Goal: Transaction & Acquisition: Download file/media

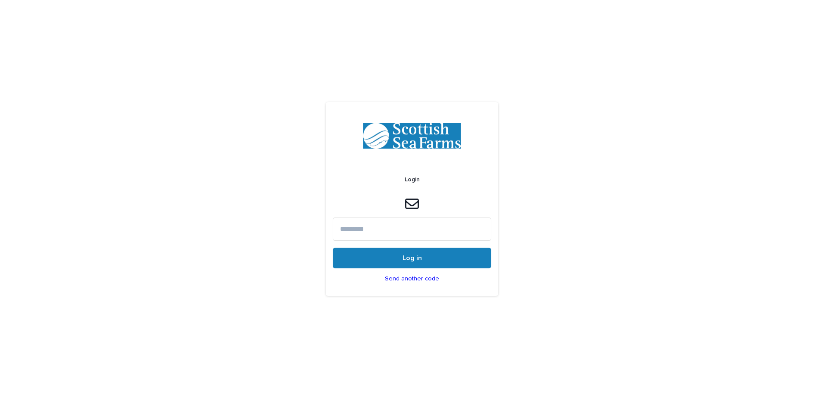
paste input "******"
type input "******"
click at [385, 259] on button "Log in" at bounding box center [412, 258] width 159 height 21
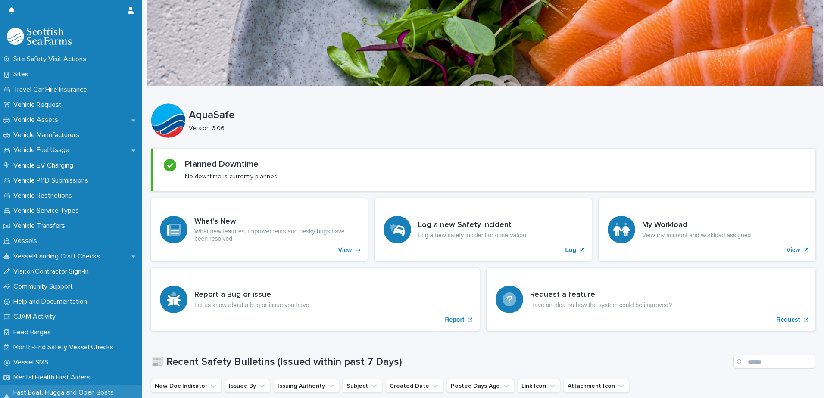
scroll to position [648, 0]
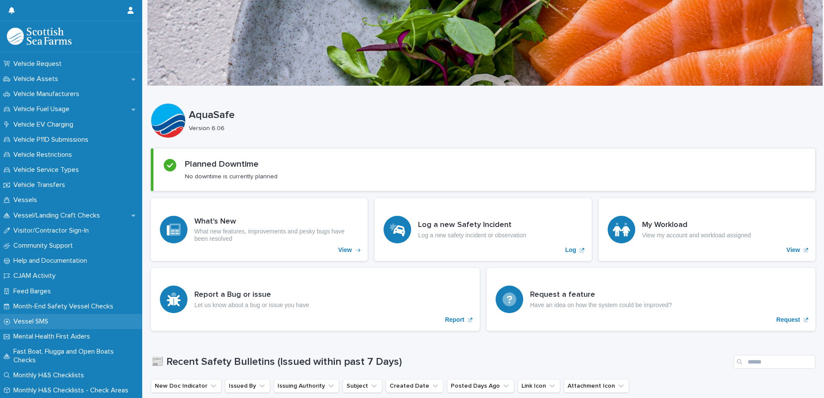
click at [40, 322] on p "Vessel SMS" at bounding box center [32, 322] width 45 height 8
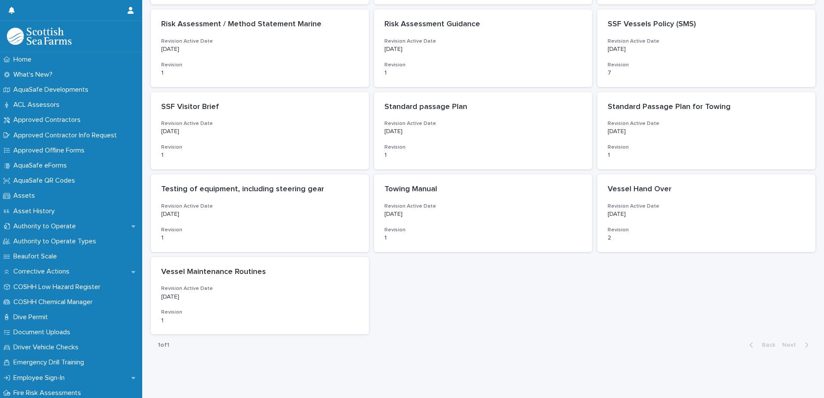
scroll to position [538, 0]
click at [294, 274] on div "Vessel Maintenance Routines Revision Active Date [DATE] Revision 1" at bounding box center [260, 295] width 218 height 78
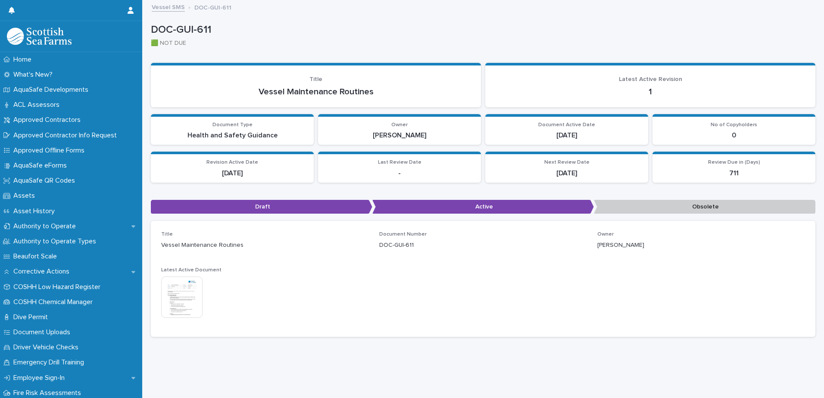
click at [194, 308] on img at bounding box center [181, 297] width 41 height 41
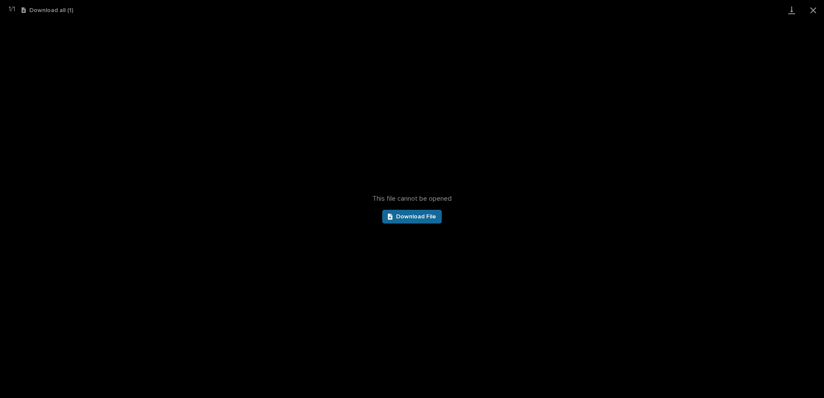
click at [430, 217] on span "Download File" at bounding box center [416, 217] width 40 height 6
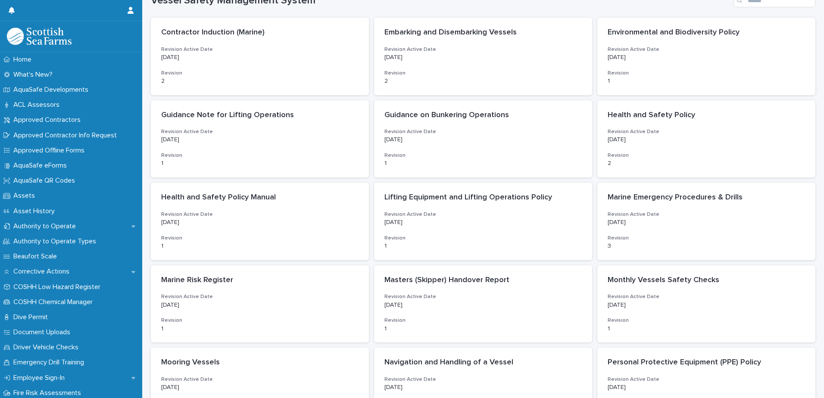
scroll to position [129, 0]
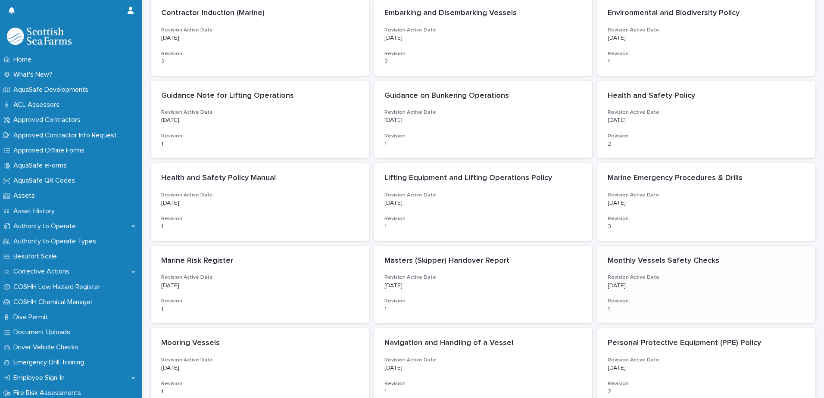
click at [623, 264] on p "Monthly Vessels Safety Checks" at bounding box center [706, 260] width 197 height 9
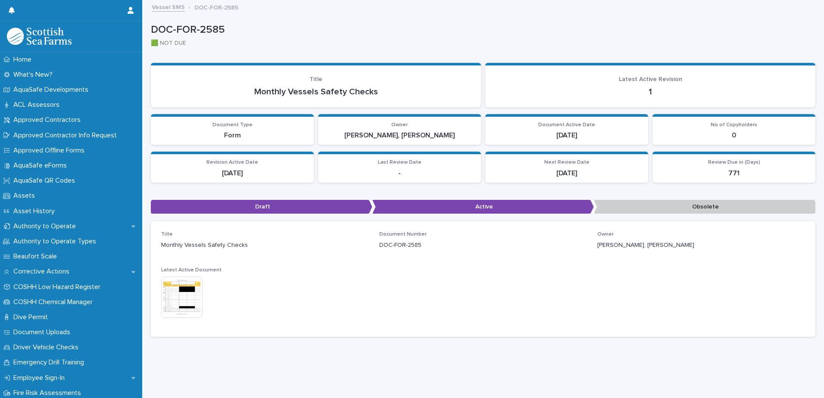
click at [195, 283] on img at bounding box center [181, 297] width 41 height 41
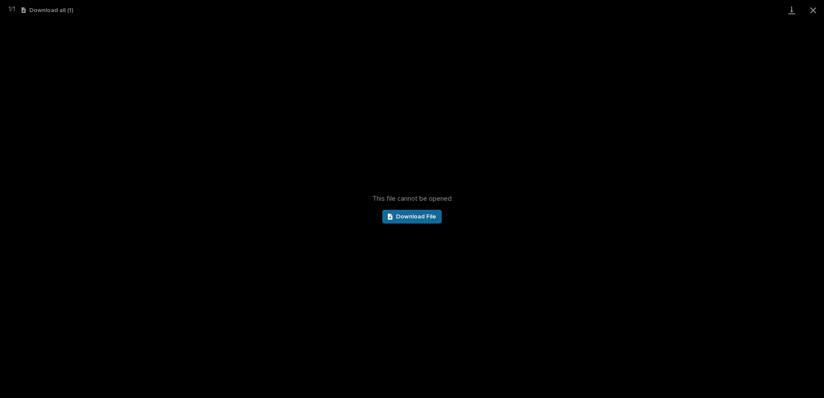
click at [400, 215] on span "Download File" at bounding box center [416, 217] width 40 height 6
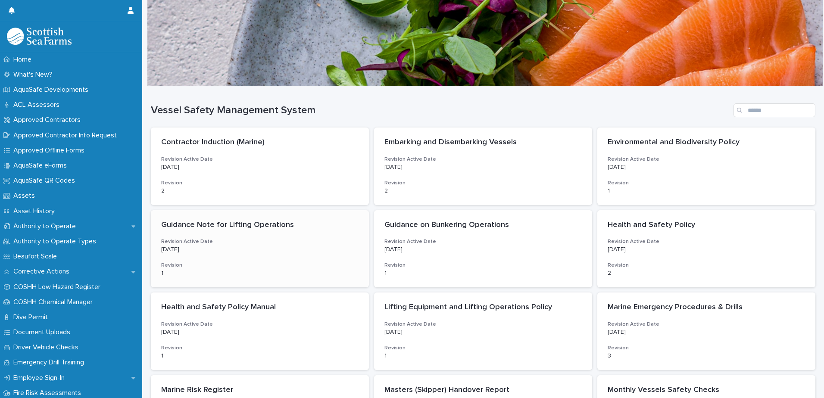
click at [243, 242] on h3 "Revision Active Date" at bounding box center [259, 241] width 197 height 7
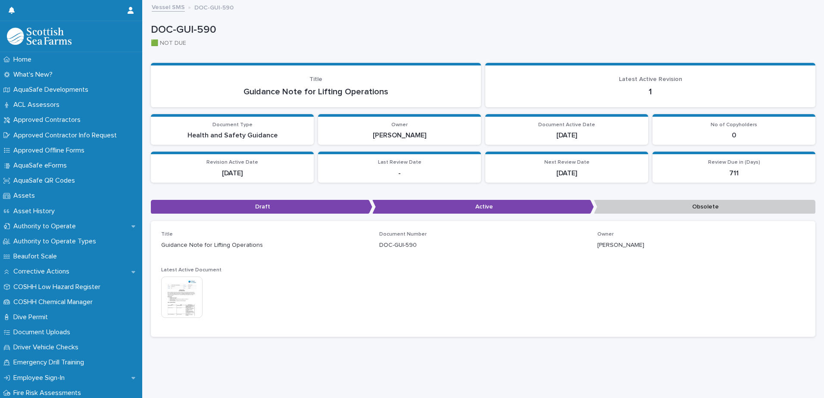
click at [193, 293] on img at bounding box center [181, 297] width 41 height 41
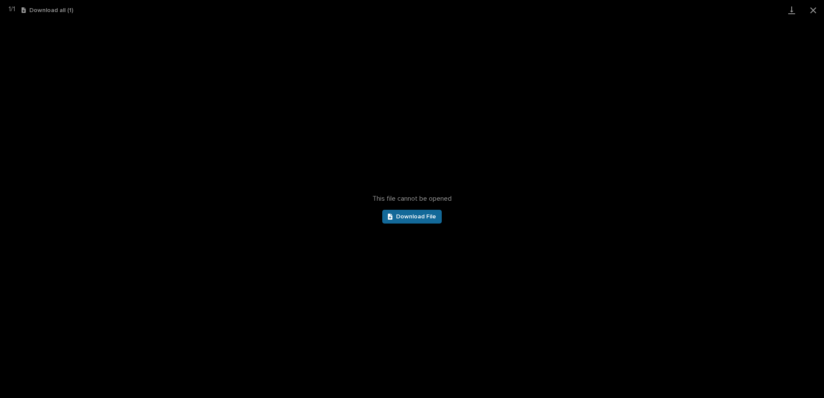
click at [396, 216] on div at bounding box center [392, 217] width 8 height 6
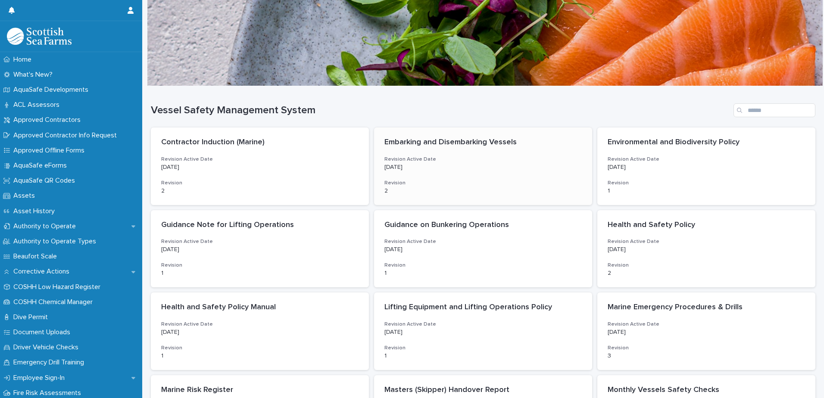
click at [431, 189] on p "2" at bounding box center [482, 190] width 197 height 7
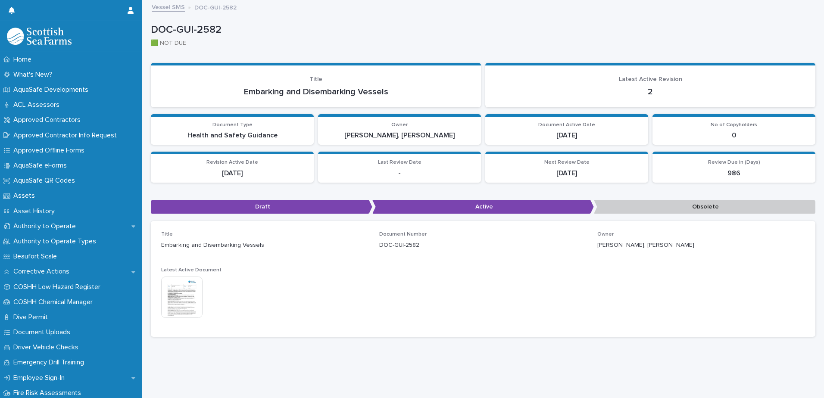
click at [190, 305] on img at bounding box center [181, 297] width 41 height 41
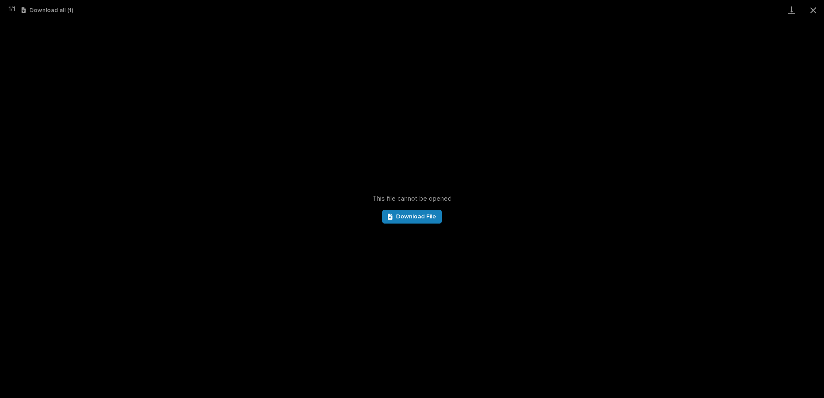
click at [399, 224] on div "This file cannot be opened Download File" at bounding box center [412, 209] width 824 height 378
click at [402, 221] on link "Download File" at bounding box center [411, 217] width 59 height 14
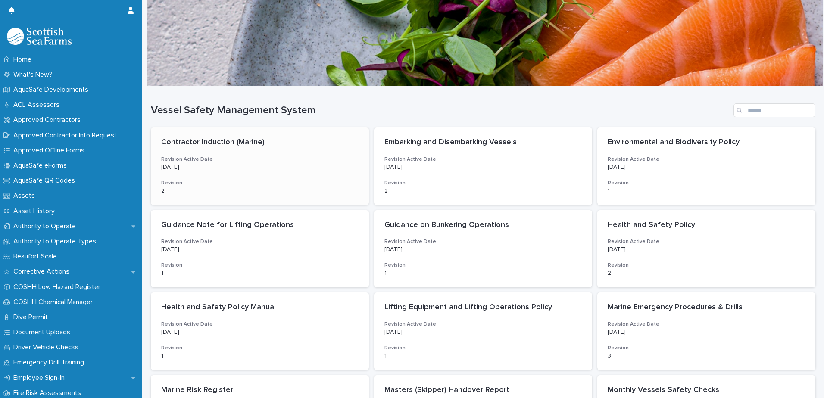
click at [328, 182] on h3 "Revision" at bounding box center [259, 183] width 197 height 7
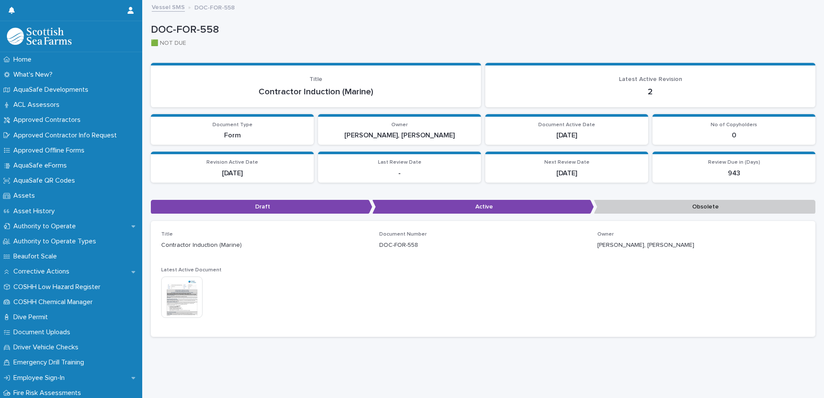
click at [182, 300] on img at bounding box center [181, 297] width 41 height 41
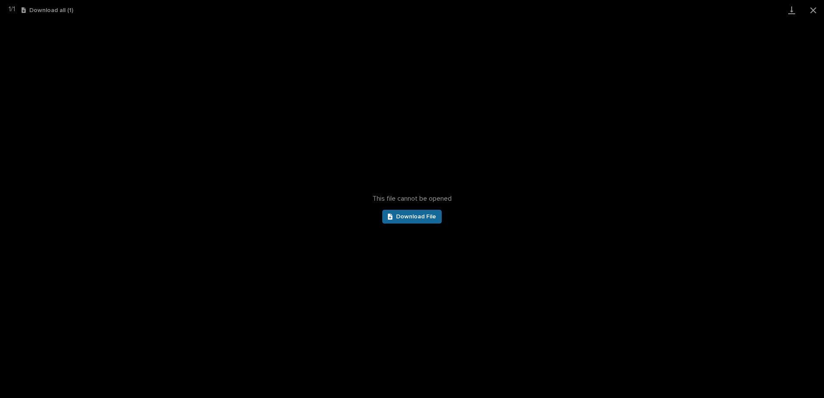
click at [424, 220] on span "Download File" at bounding box center [416, 217] width 40 height 6
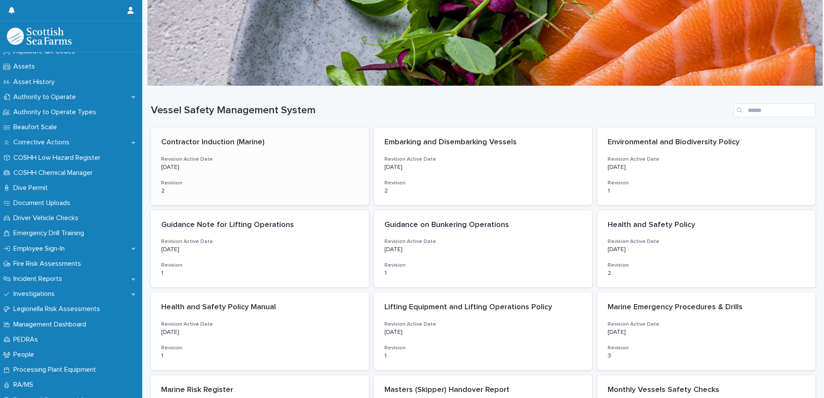
click at [314, 180] on h3 "Revision" at bounding box center [259, 183] width 197 height 7
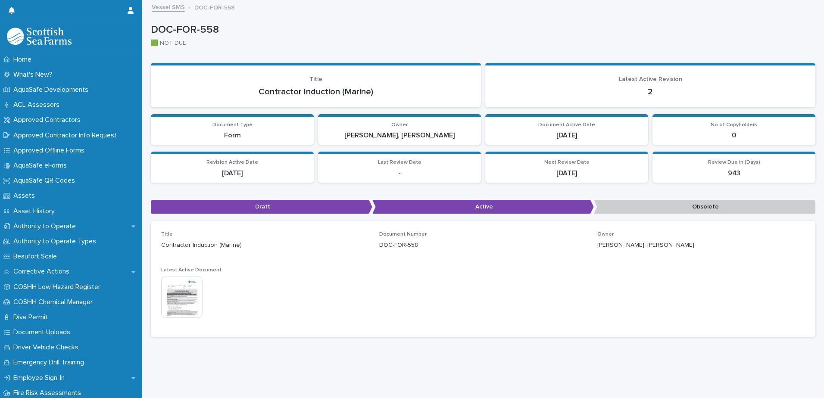
click at [196, 299] on img at bounding box center [181, 297] width 41 height 41
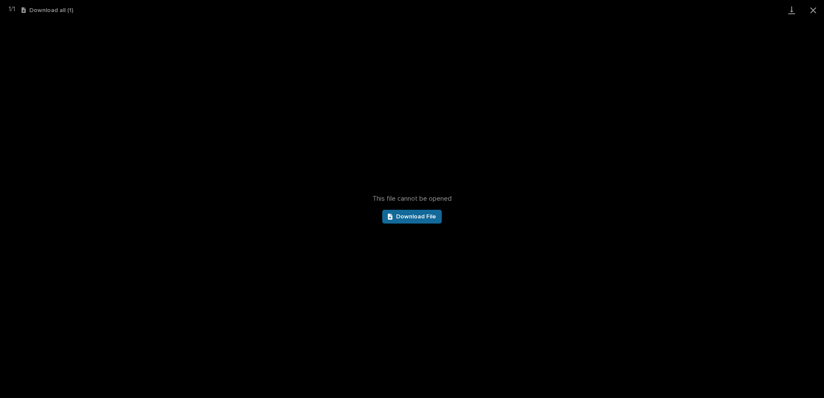
click at [421, 220] on span "Download File" at bounding box center [416, 217] width 40 height 6
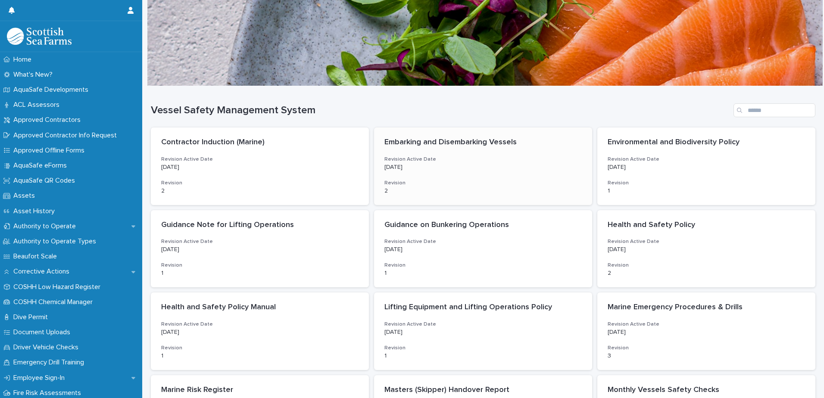
click at [467, 164] on p "5/29/2025" at bounding box center [482, 167] width 197 height 7
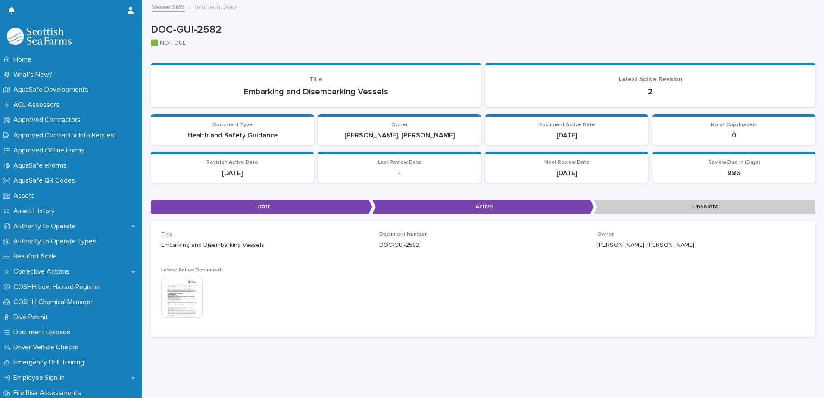
click at [182, 293] on img at bounding box center [181, 297] width 41 height 41
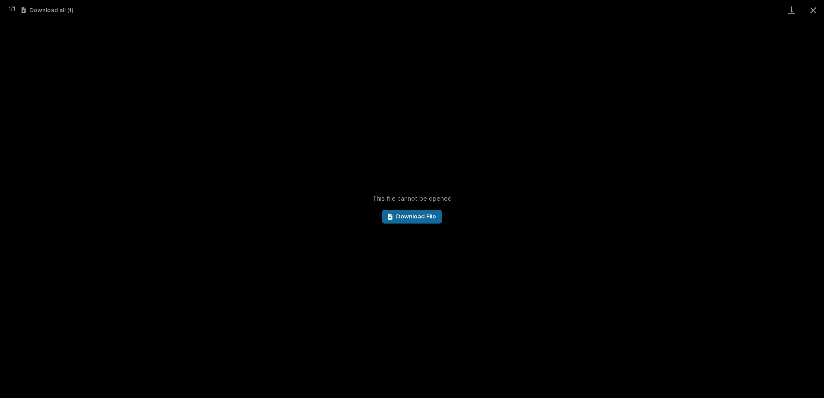
click at [404, 219] on span "Download File" at bounding box center [416, 217] width 40 height 6
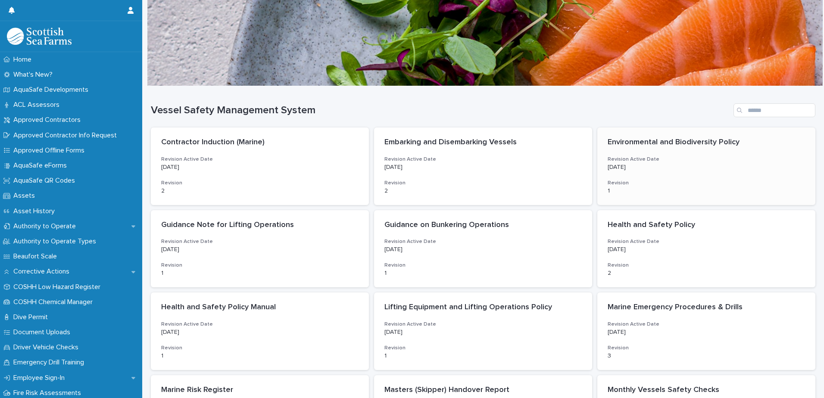
click at [671, 174] on div "Environmental and Biodiversity Policy Revision Active Date 6/17/2024 Revision 1" at bounding box center [706, 167] width 218 height 78
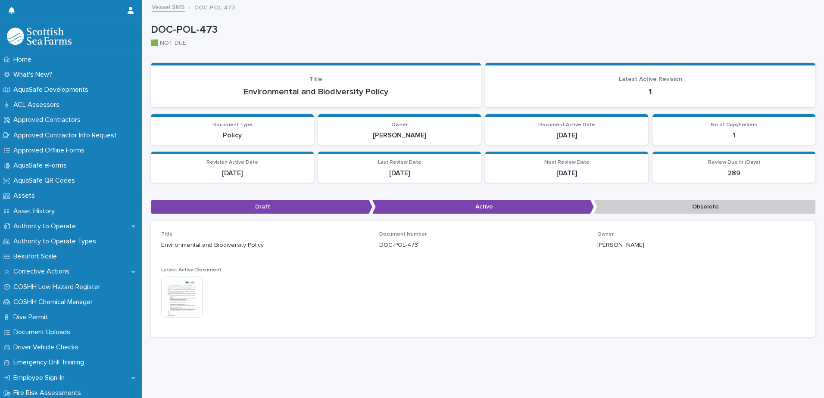
click at [192, 306] on img at bounding box center [181, 297] width 41 height 41
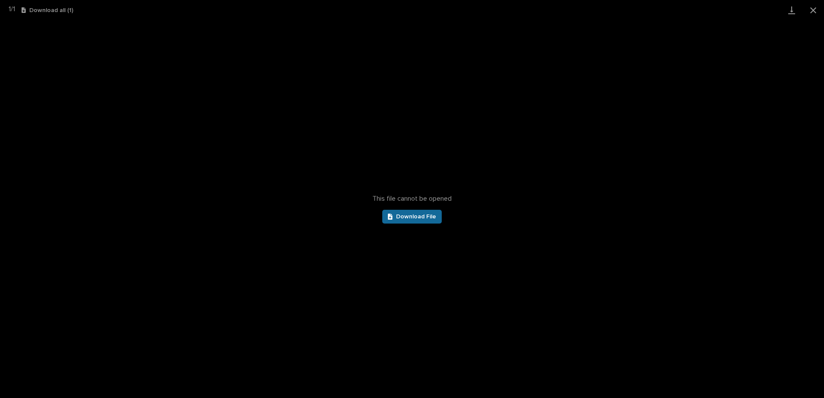
click at [418, 217] on span "Download File" at bounding box center [416, 217] width 40 height 6
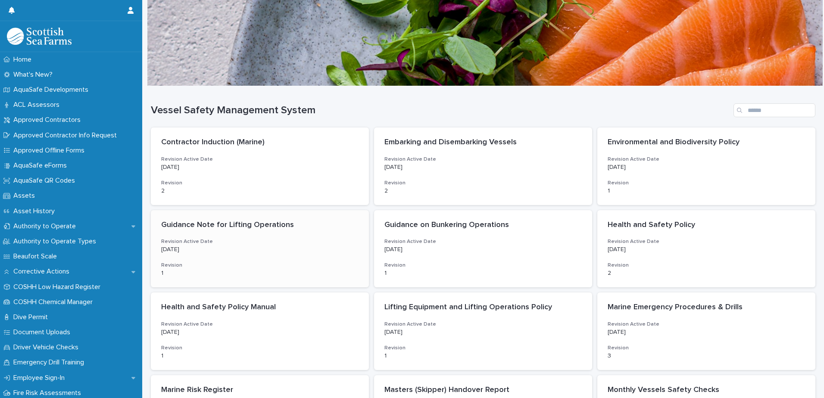
click at [298, 267] on h3 "Revision" at bounding box center [259, 265] width 197 height 7
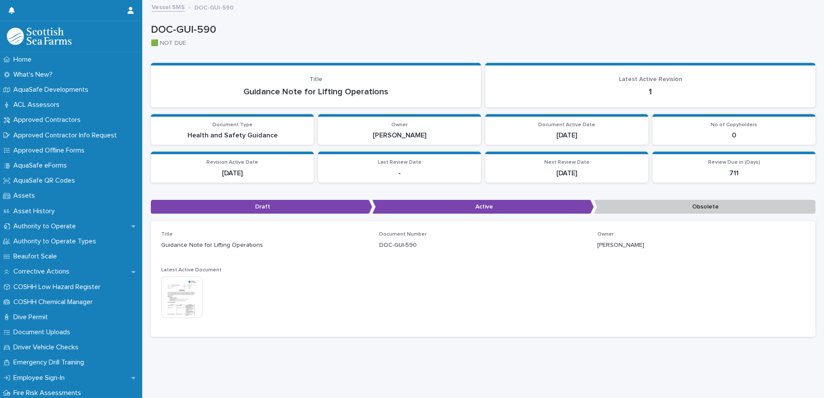
click at [187, 293] on img at bounding box center [181, 297] width 41 height 41
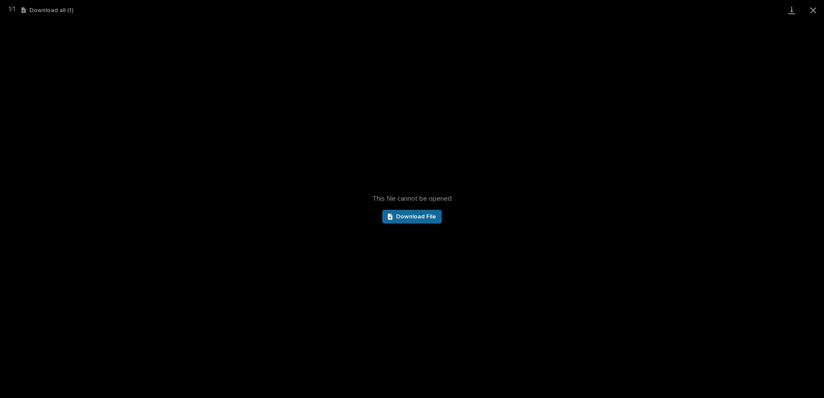
click at [430, 215] on span "Download File" at bounding box center [416, 217] width 40 height 6
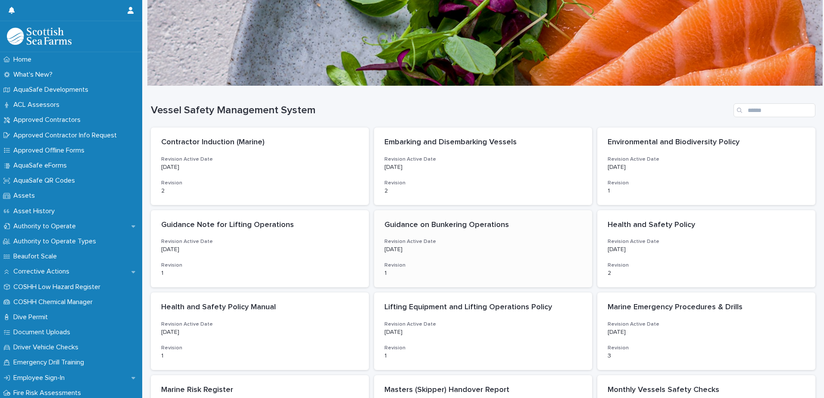
click at [446, 259] on div "Guidance on Bunkering Operations Revision Active Date 8/30/2024 Revision 1" at bounding box center [483, 249] width 218 height 78
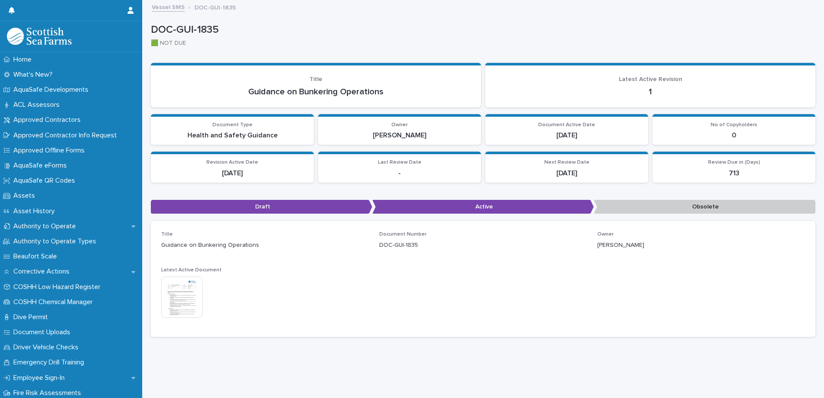
click at [193, 303] on img at bounding box center [181, 297] width 41 height 41
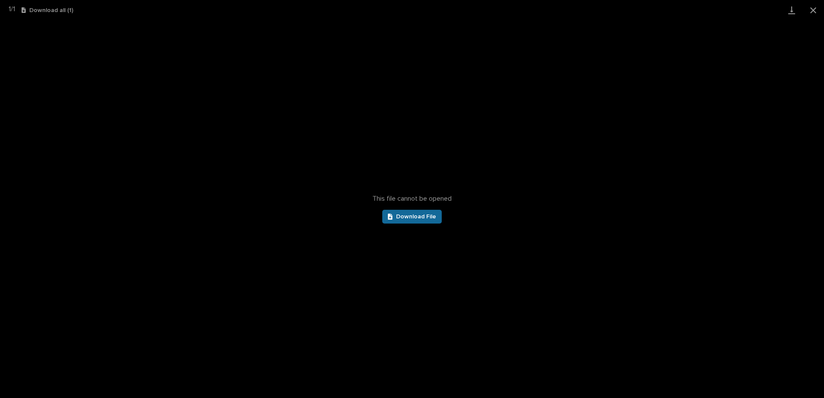
click at [426, 218] on span "Download File" at bounding box center [416, 217] width 40 height 6
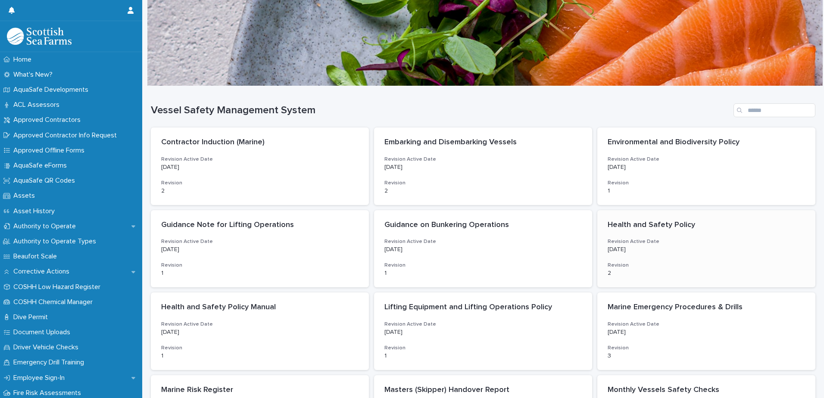
click at [680, 256] on div "Health and Safety Policy Revision Active Date 6/16/2025 Revision 2" at bounding box center [706, 249] width 218 height 78
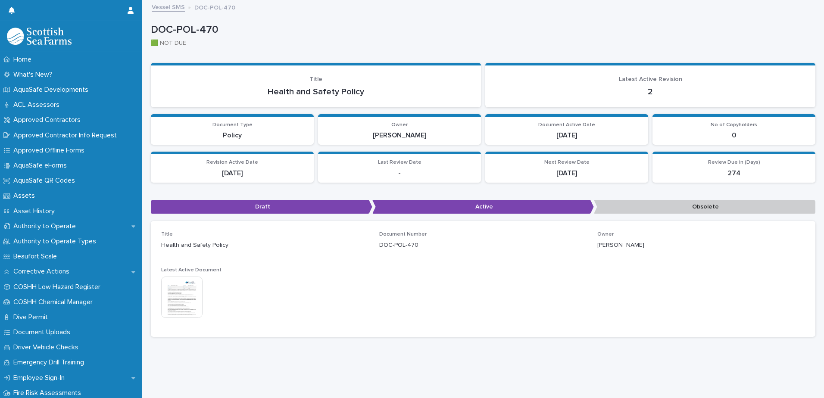
click at [192, 297] on img at bounding box center [181, 297] width 41 height 41
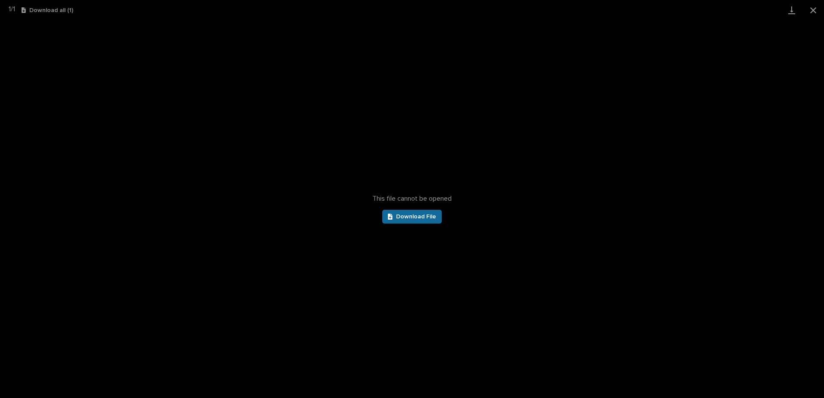
click at [424, 215] on span "Download File" at bounding box center [416, 217] width 40 height 6
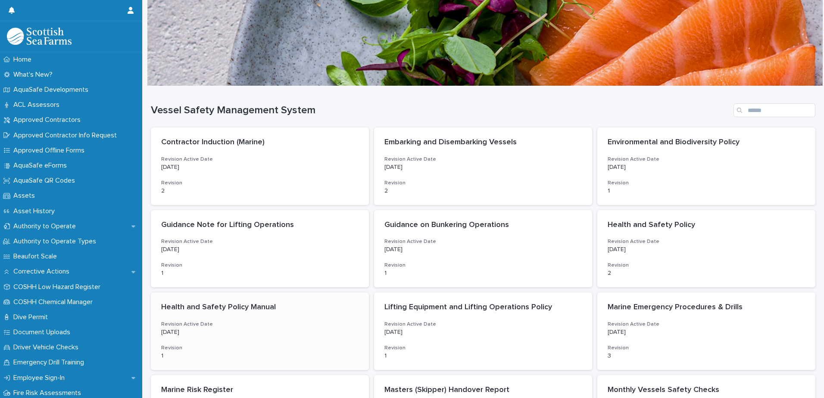
click at [235, 337] on div "Health and Safety Policy Manual Revision Active Date 11/14/2024 Revision 1" at bounding box center [260, 332] width 218 height 78
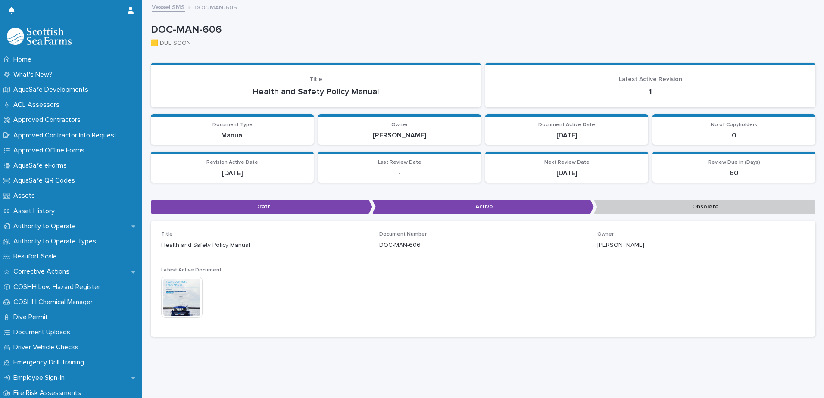
click at [190, 306] on img at bounding box center [181, 297] width 41 height 41
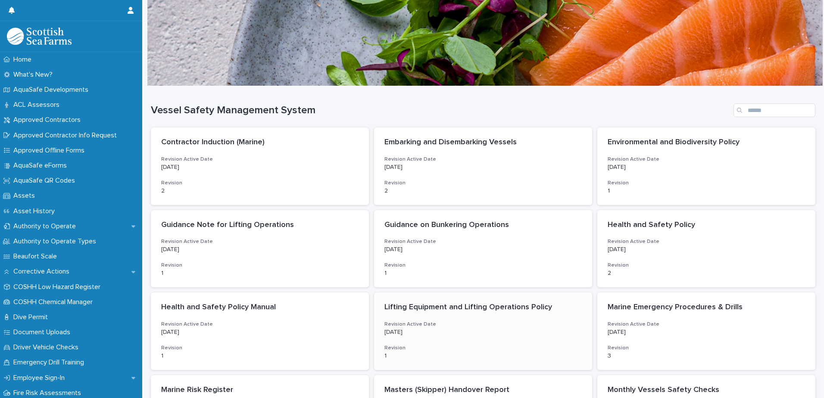
click at [536, 331] on p "8/27/2024" at bounding box center [482, 332] width 197 height 7
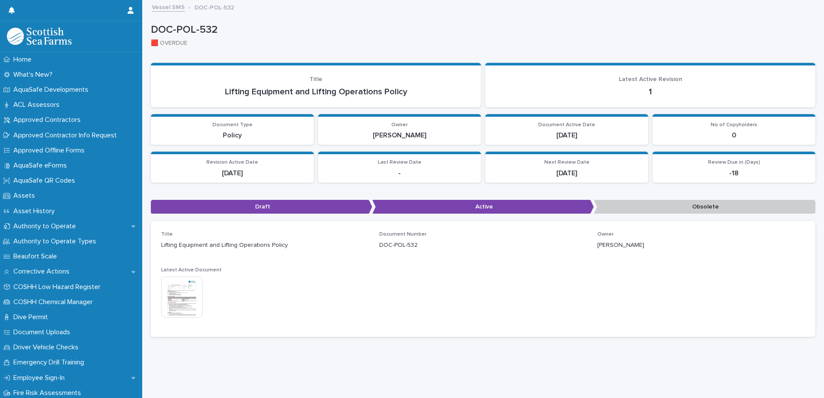
click at [192, 294] on img at bounding box center [181, 297] width 41 height 41
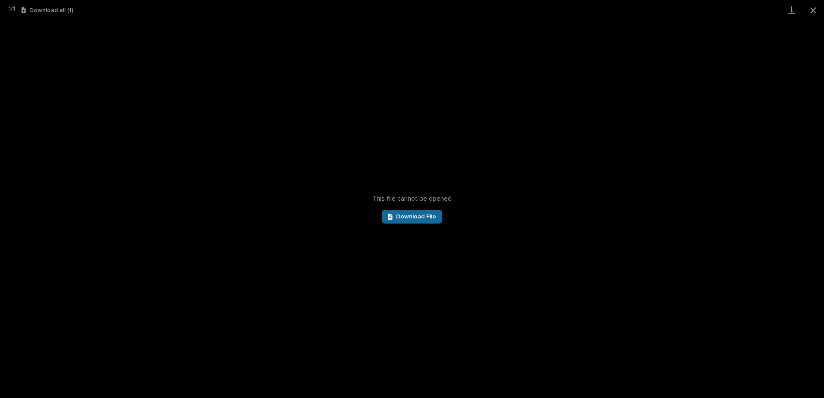
click at [419, 210] on link "Download File" at bounding box center [411, 217] width 59 height 14
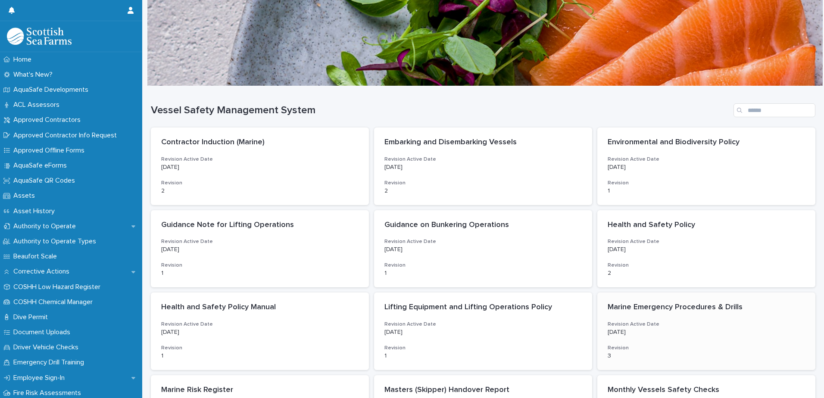
click at [750, 329] on p "1/16/2025" at bounding box center [706, 332] width 197 height 7
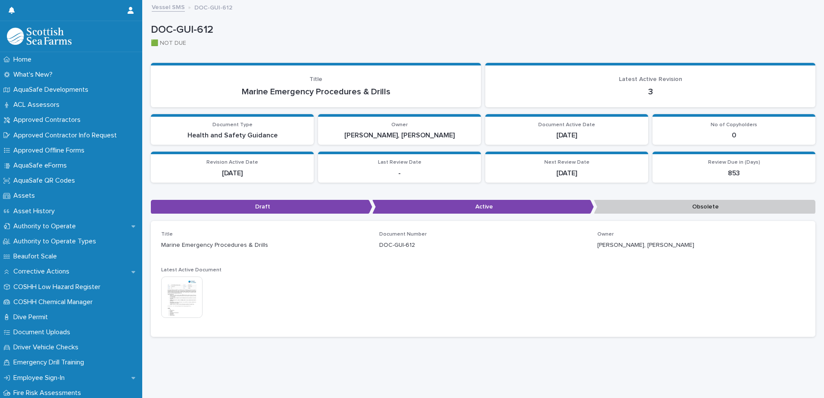
click at [179, 305] on img at bounding box center [181, 297] width 41 height 41
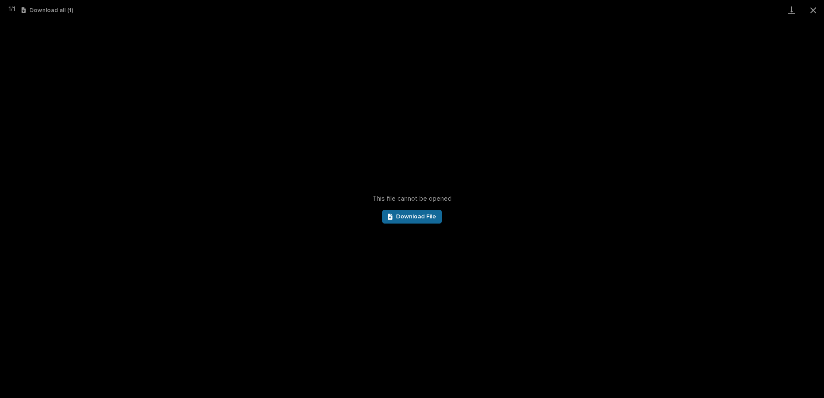
click at [397, 216] on span "Download File" at bounding box center [416, 217] width 40 height 6
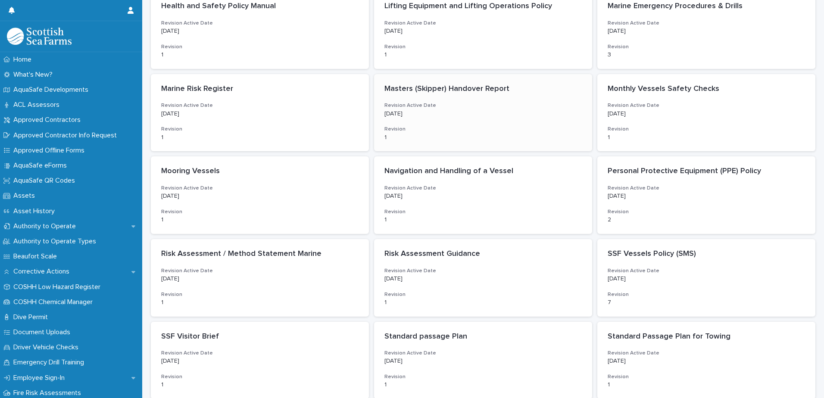
scroll to position [302, 0]
click at [286, 88] on p "Marine Risk Register" at bounding box center [259, 88] width 197 height 9
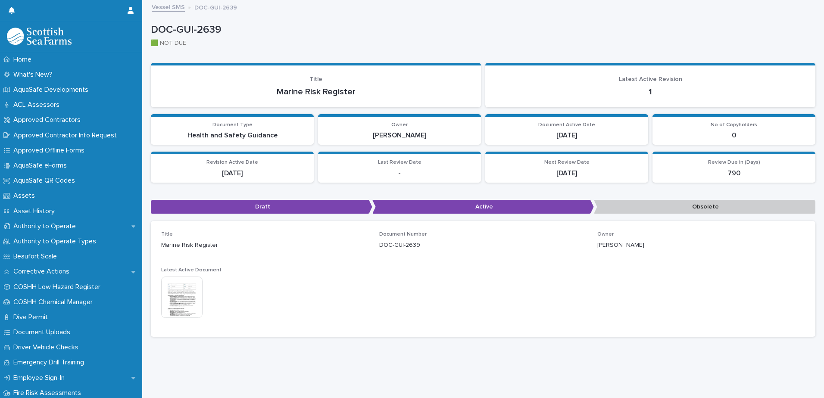
scroll to position [6, 0]
click at [190, 293] on img at bounding box center [181, 297] width 41 height 41
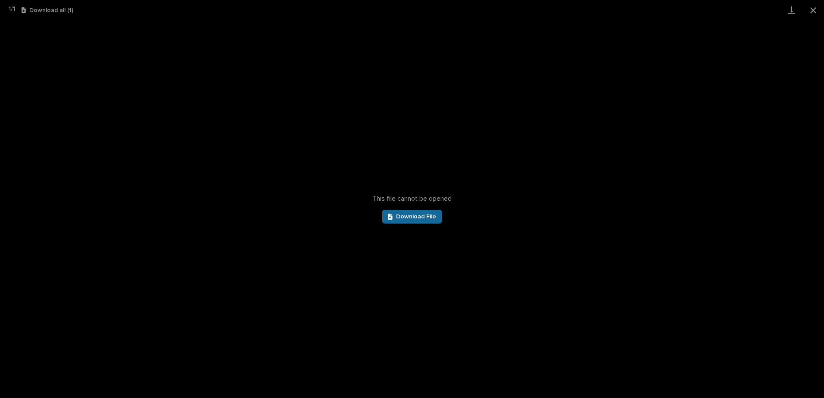
click at [407, 215] on span "Download File" at bounding box center [416, 217] width 40 height 6
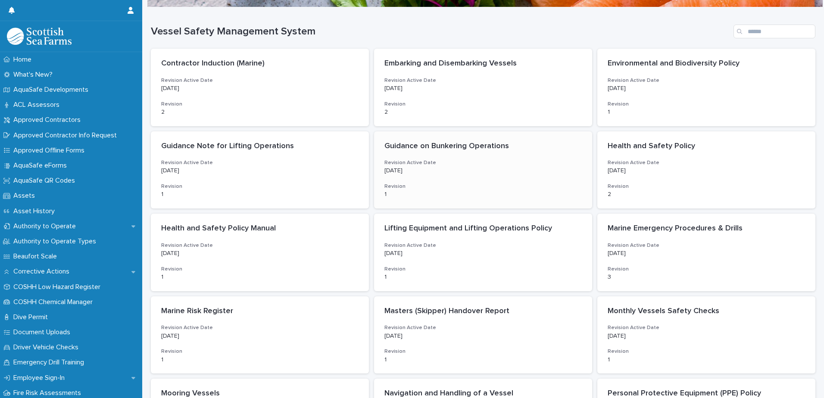
scroll to position [129, 0]
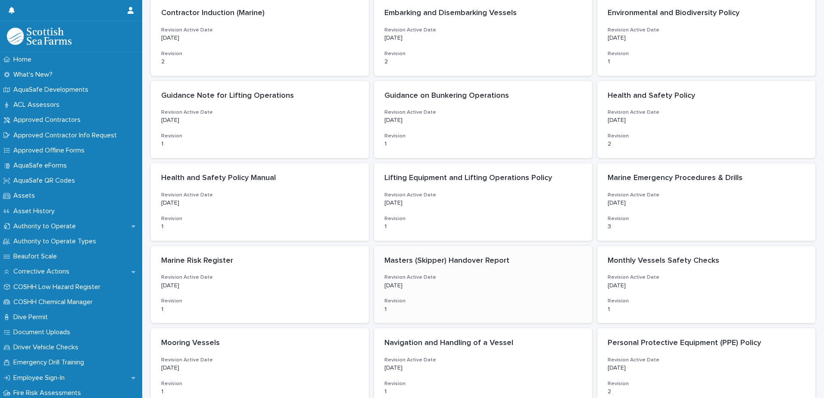
click at [544, 277] on h3 "Revision Active Date" at bounding box center [482, 277] width 197 height 7
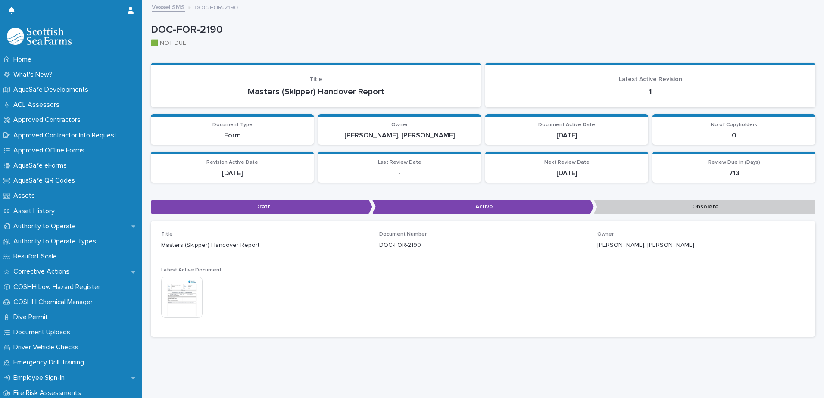
click at [168, 303] on img at bounding box center [181, 297] width 41 height 41
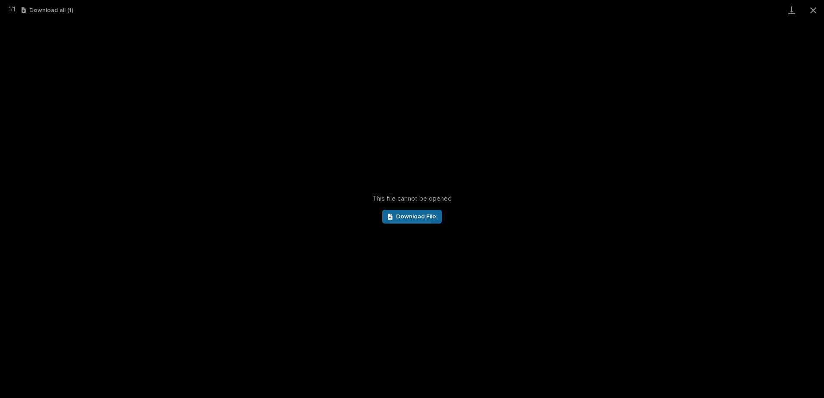
click at [423, 213] on link "Download File" at bounding box center [411, 217] width 59 height 14
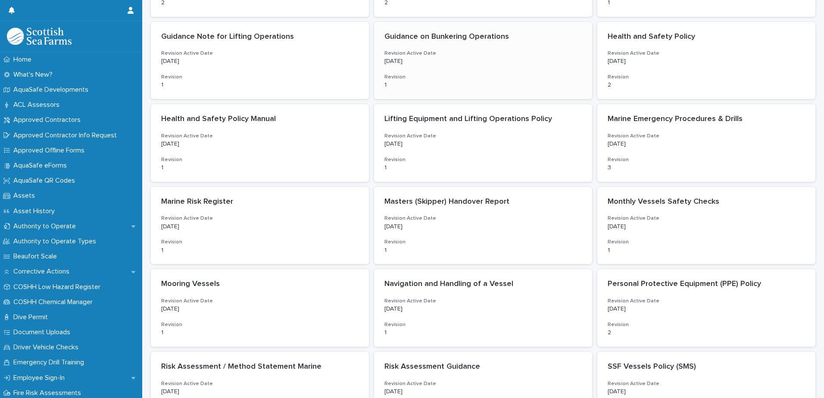
scroll to position [215, 0]
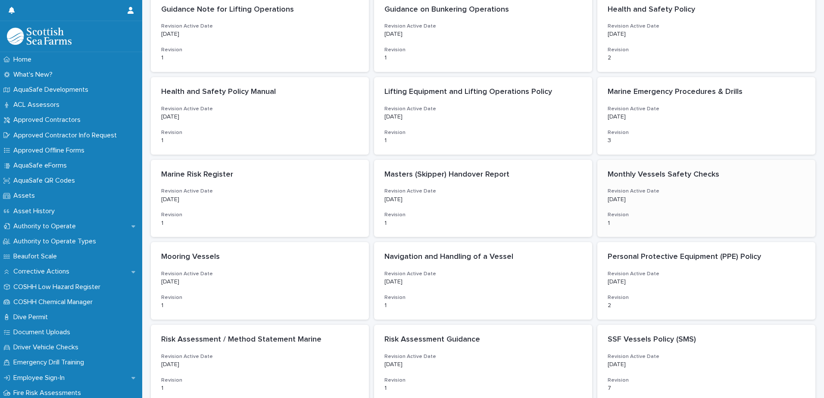
click at [664, 211] on div "Monthly Vessels Safety Checks Revision Active Date 10/26/2024 Revision 1" at bounding box center [706, 199] width 218 height 78
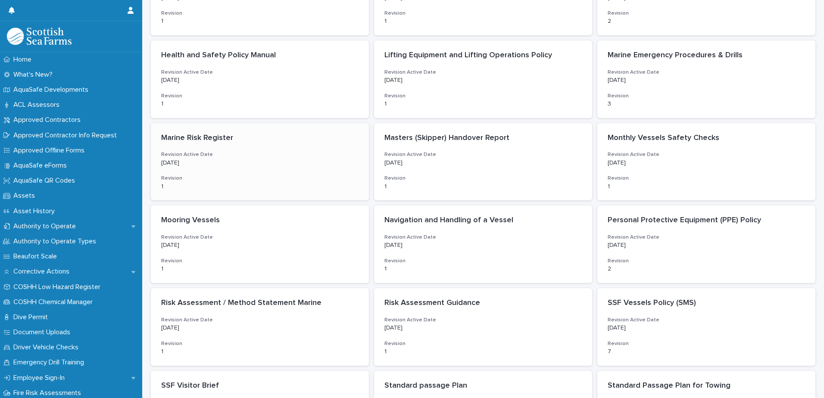
scroll to position [259, 0]
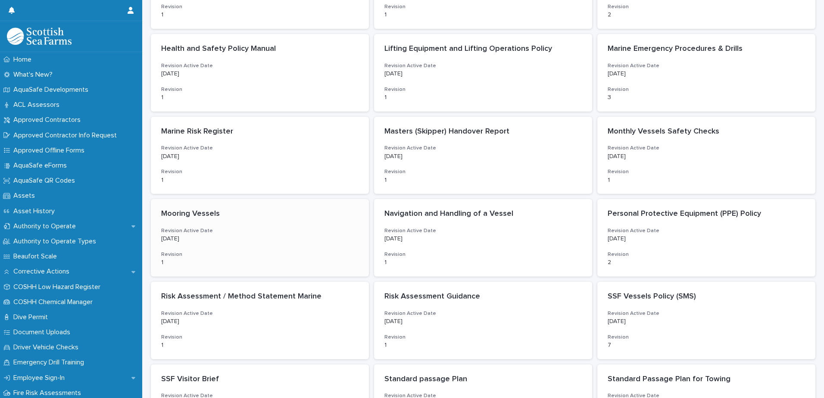
click at [296, 240] on p "10/5/2024" at bounding box center [259, 238] width 197 height 7
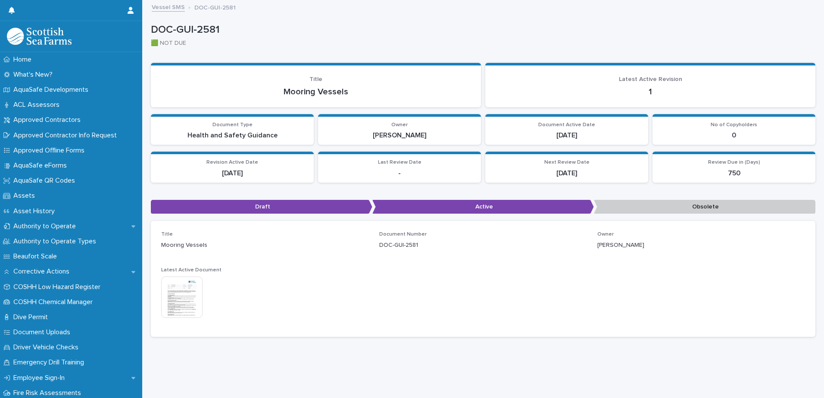
click at [190, 290] on img at bounding box center [181, 297] width 41 height 41
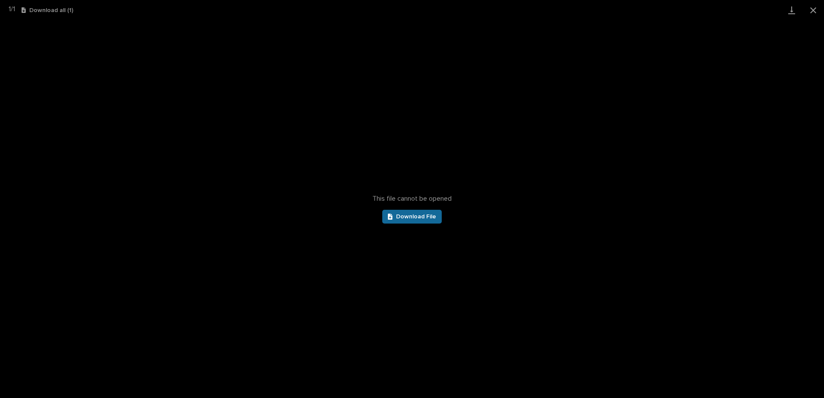
click at [411, 216] on span "Download File" at bounding box center [416, 217] width 40 height 6
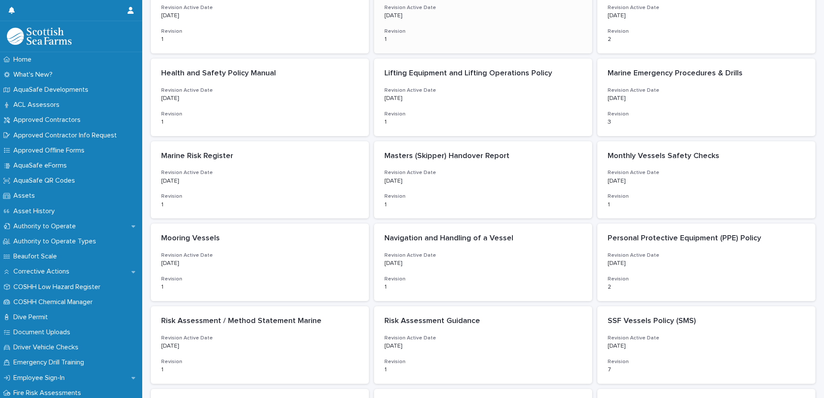
scroll to position [259, 0]
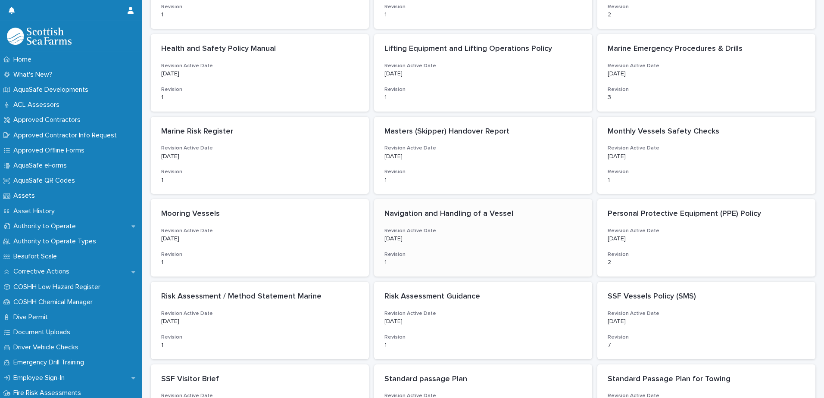
click at [522, 237] on p "8/27/2024" at bounding box center [482, 238] width 197 height 7
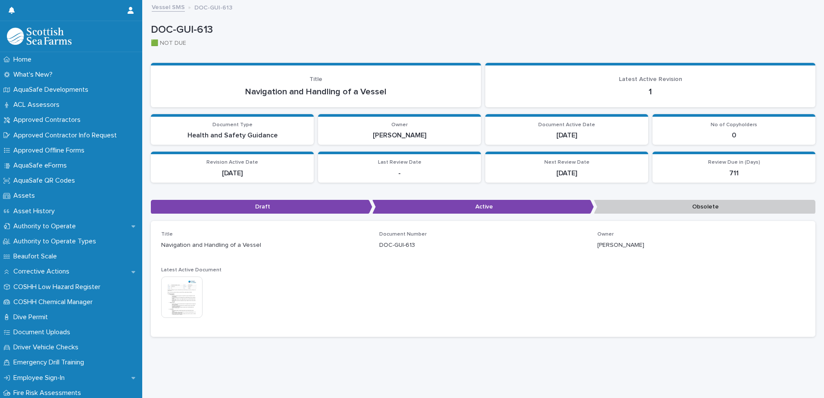
click at [192, 306] on img at bounding box center [181, 297] width 41 height 41
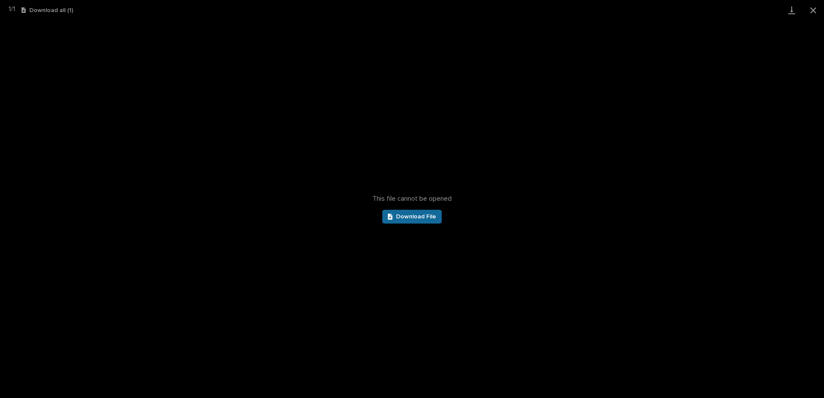
click at [409, 213] on link "Download File" at bounding box center [411, 217] width 59 height 14
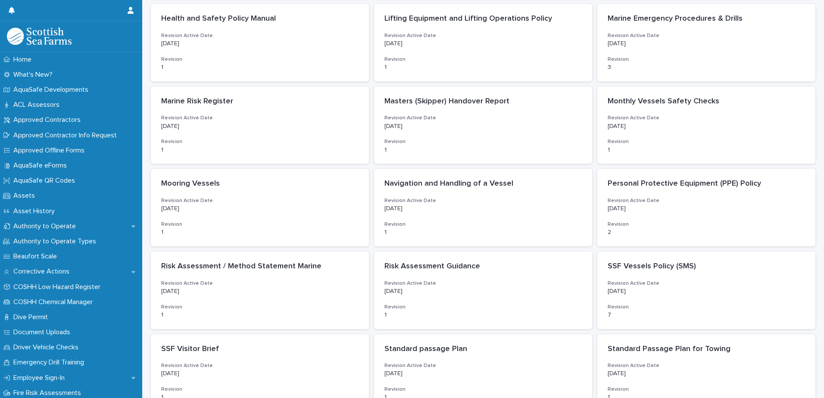
scroll to position [302, 0]
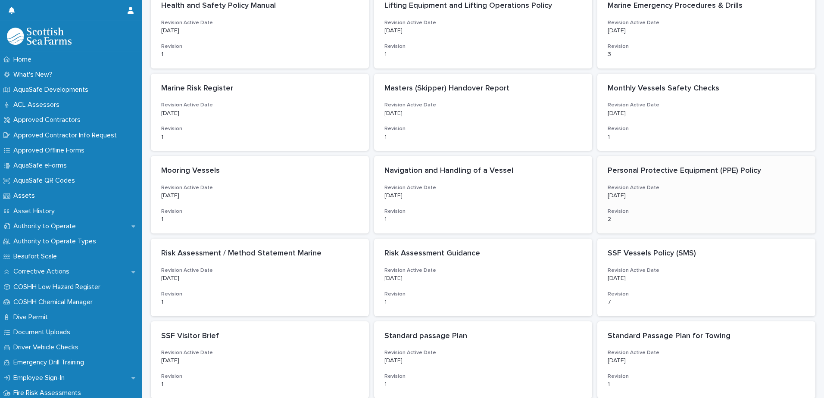
click at [656, 181] on div "Personal Protective Equipment (PPE) Policy Revision Active Date 6/3/2025 Revisi…" at bounding box center [706, 195] width 218 height 78
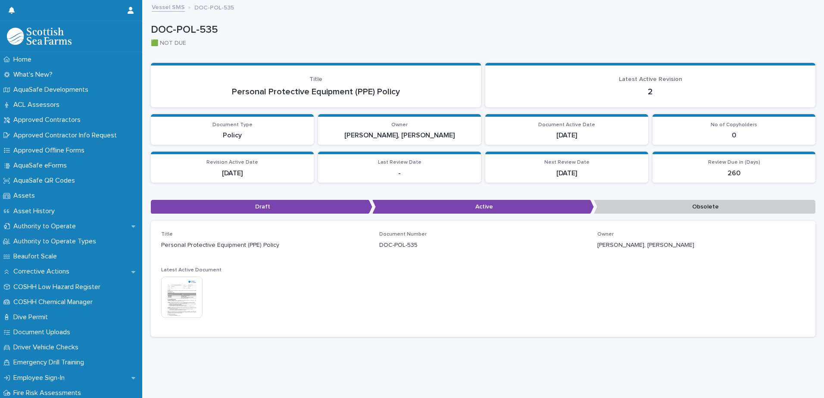
click at [195, 297] on img at bounding box center [181, 297] width 41 height 41
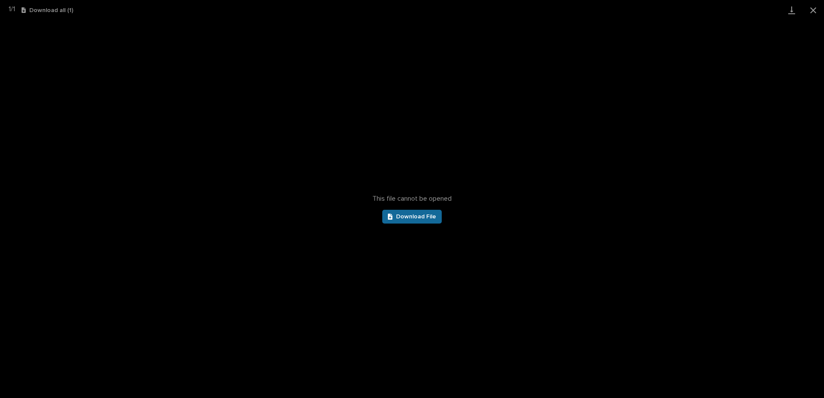
click at [418, 215] on span "Download File" at bounding box center [416, 217] width 40 height 6
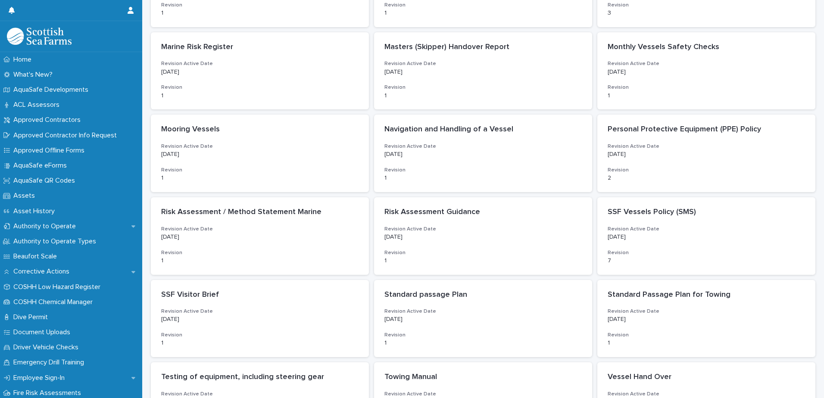
scroll to position [345, 0]
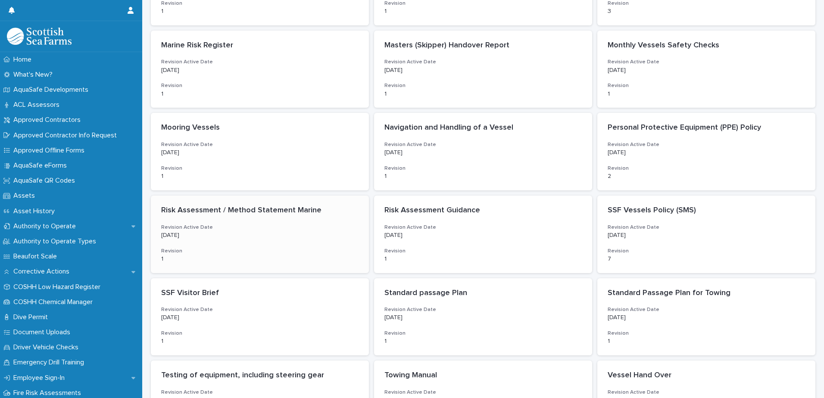
click at [284, 252] on h3 "Revision" at bounding box center [259, 251] width 197 height 7
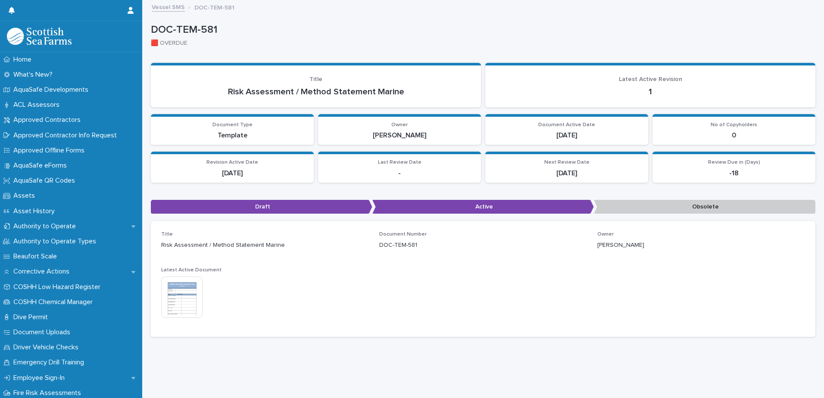
click at [177, 305] on img at bounding box center [181, 297] width 41 height 41
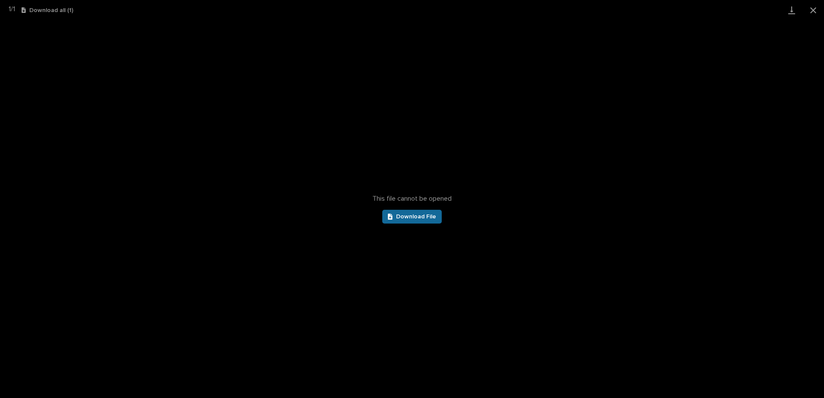
click at [421, 216] on span "Download File" at bounding box center [416, 217] width 40 height 6
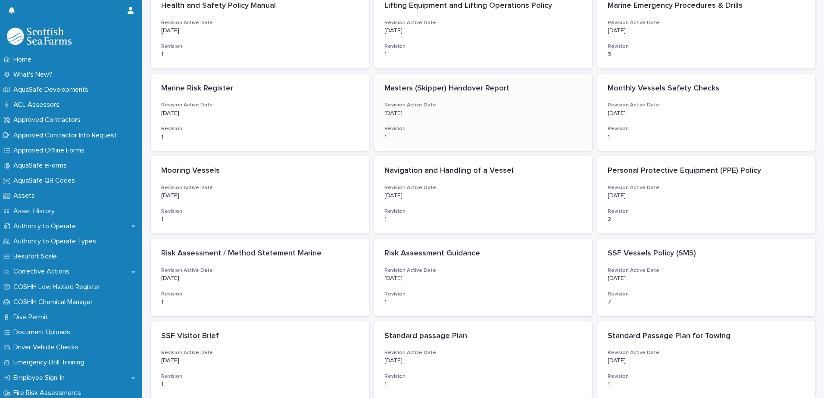
scroll to position [345, 0]
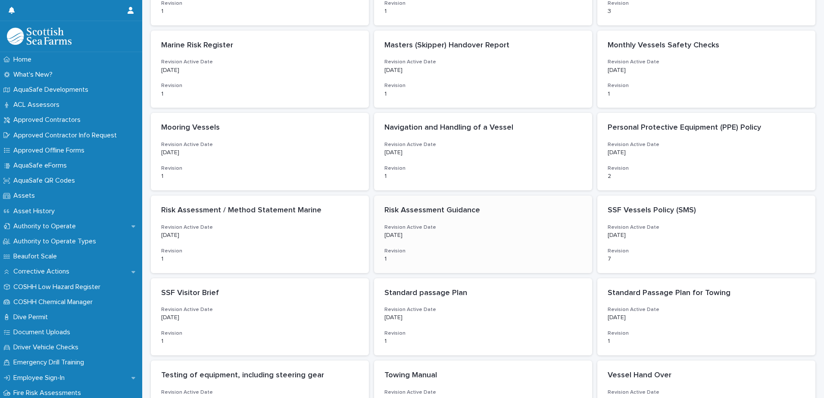
click at [448, 231] on div "8/27/2024" at bounding box center [482, 234] width 197 height 9
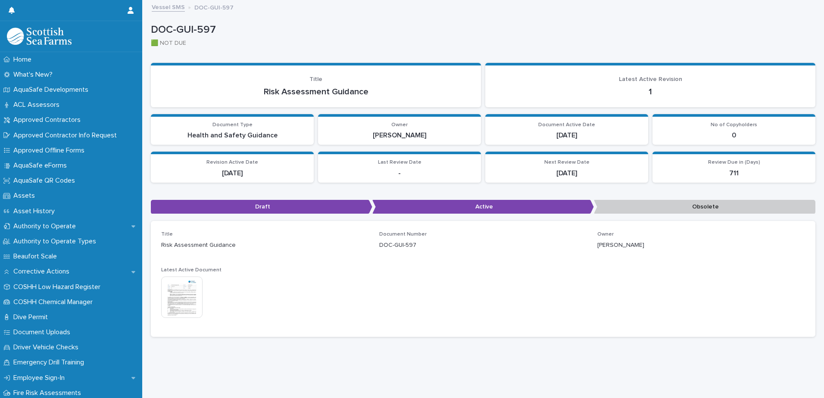
click at [171, 287] on img at bounding box center [181, 297] width 41 height 41
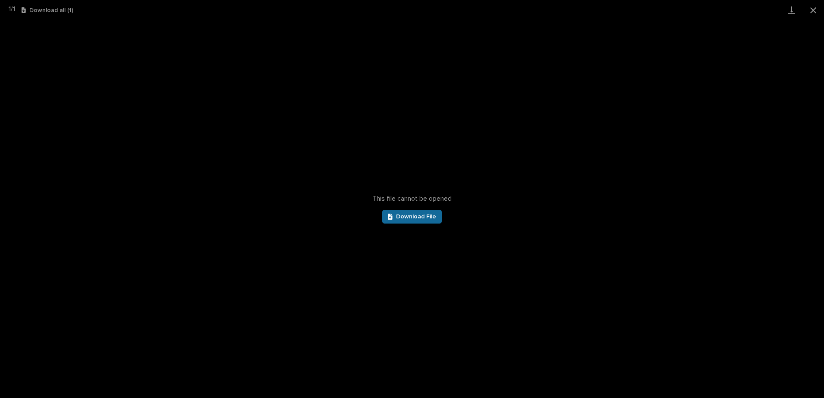
click at [422, 214] on span "Download File" at bounding box center [416, 217] width 40 height 6
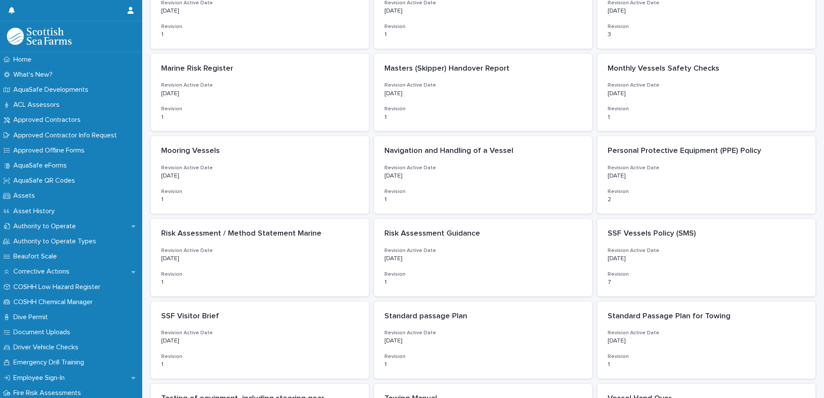
scroll to position [345, 0]
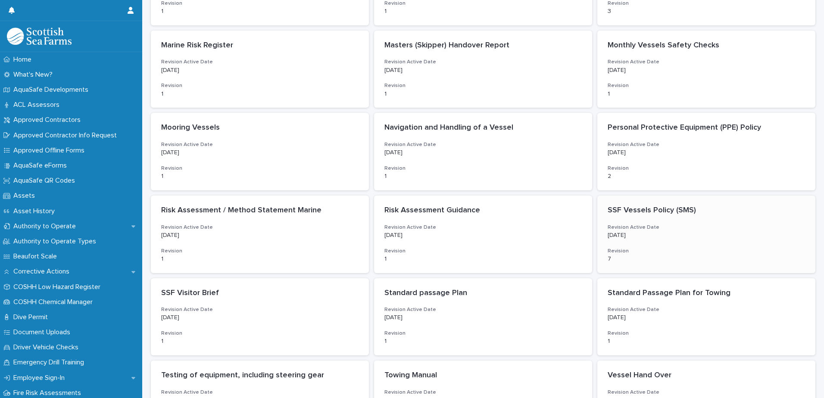
click at [679, 244] on div "SSF Vessels Policy (SMS) Revision Active Date 5/29/2025 Revision 7" at bounding box center [706, 235] width 218 height 78
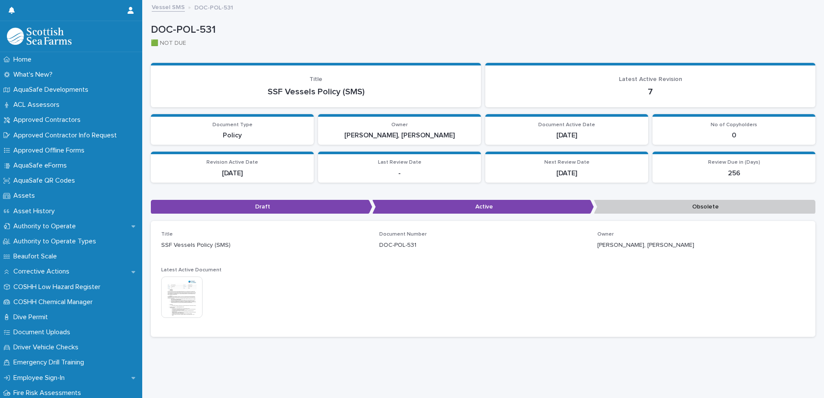
click at [190, 291] on img at bounding box center [181, 297] width 41 height 41
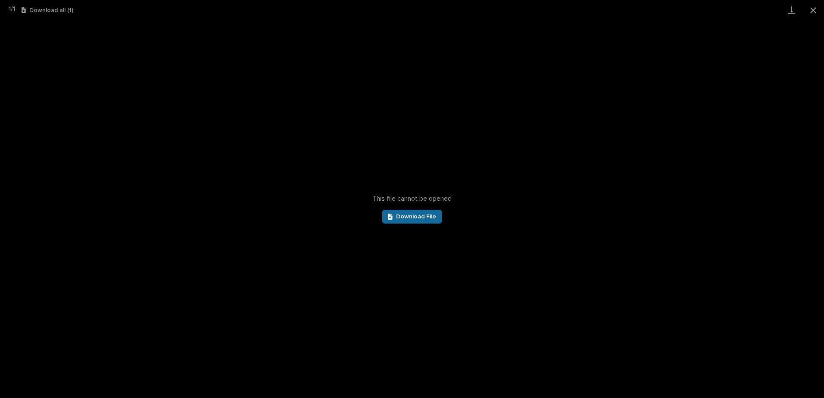
click at [424, 222] on link "Download File" at bounding box center [411, 217] width 59 height 14
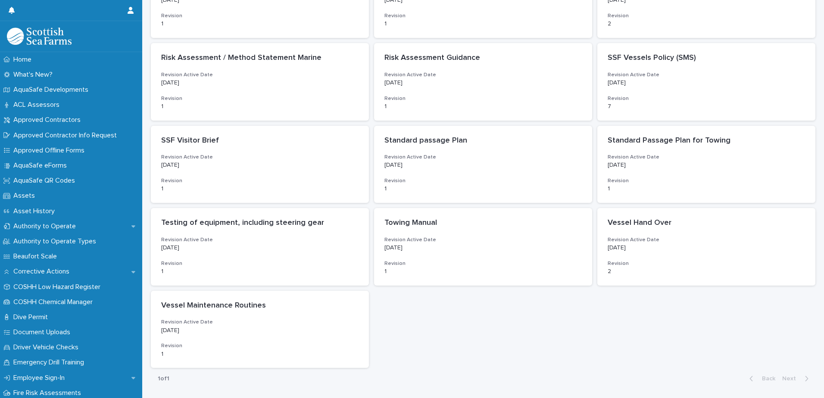
scroll to position [517, 0]
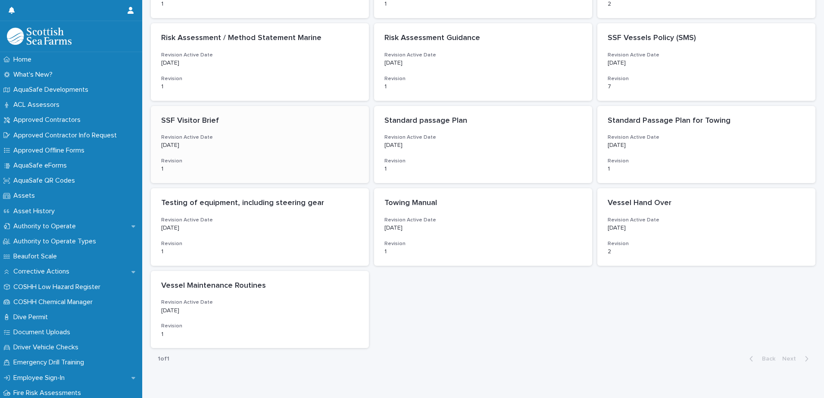
click at [235, 125] on p "SSF Visitor Brief" at bounding box center [259, 120] width 197 height 9
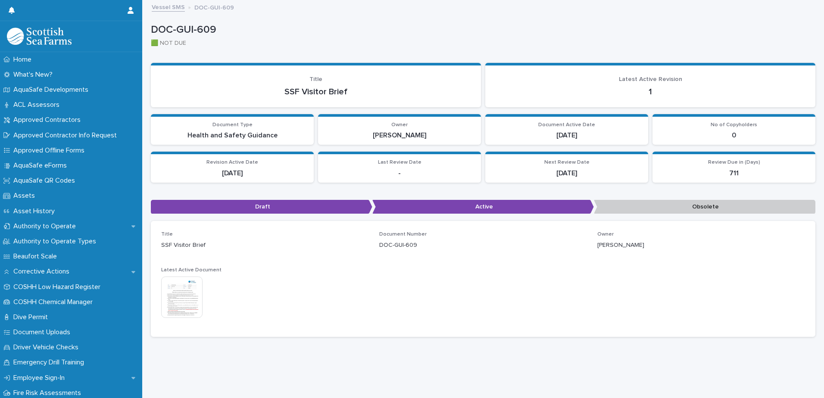
click at [187, 297] on img at bounding box center [181, 297] width 41 height 41
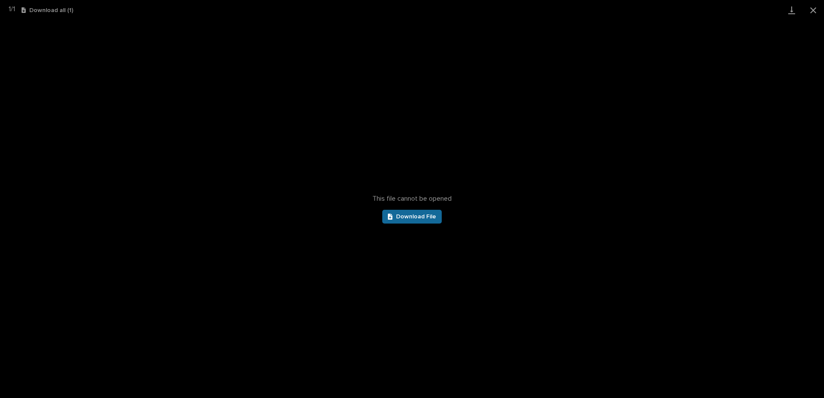
click at [416, 215] on span "Download File" at bounding box center [416, 217] width 40 height 6
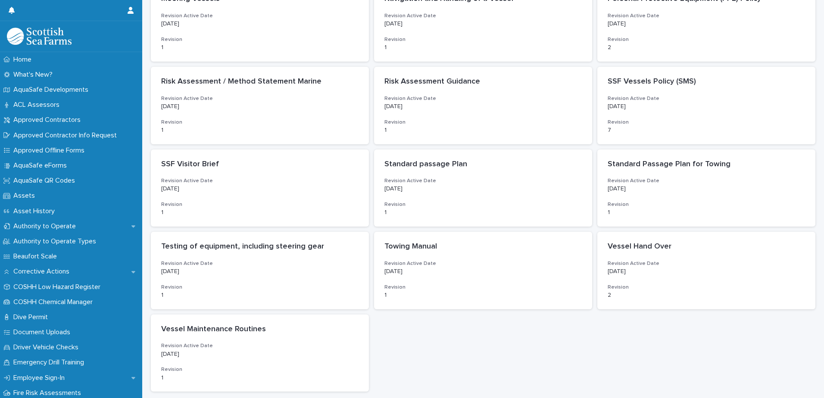
scroll to position [474, 0]
click at [481, 206] on h3 "Revision" at bounding box center [482, 204] width 197 height 7
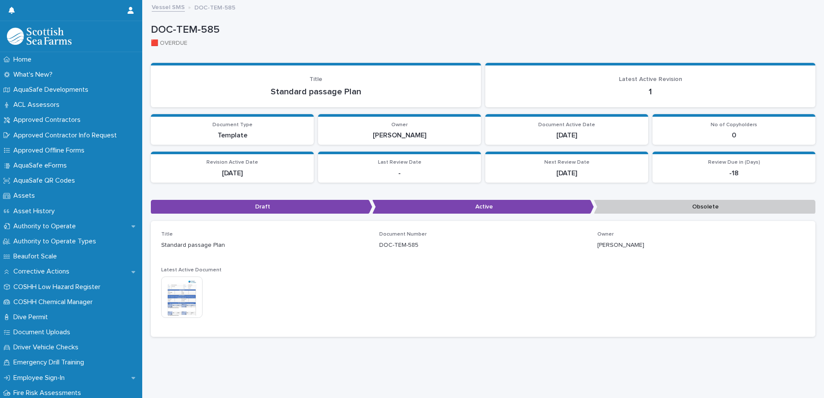
click at [179, 294] on img at bounding box center [181, 297] width 41 height 41
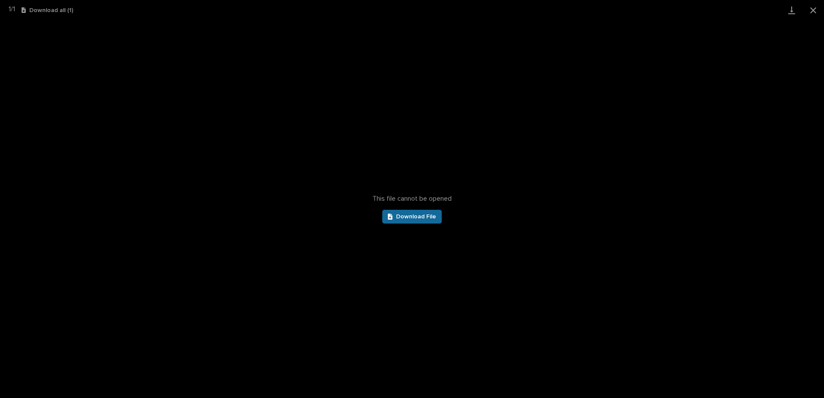
click at [401, 213] on link "Download File" at bounding box center [411, 217] width 59 height 14
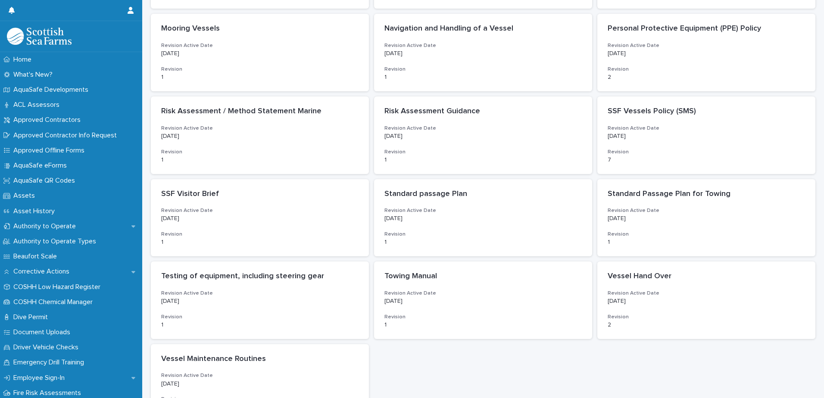
scroll to position [474, 0]
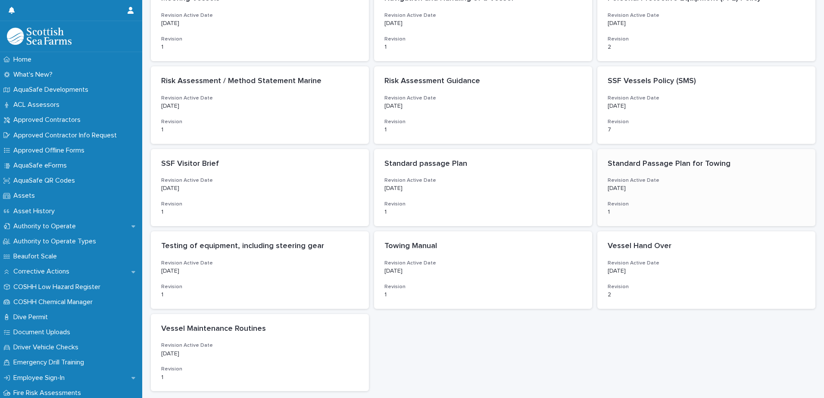
click at [676, 189] on p "8/27/2024" at bounding box center [706, 188] width 197 height 7
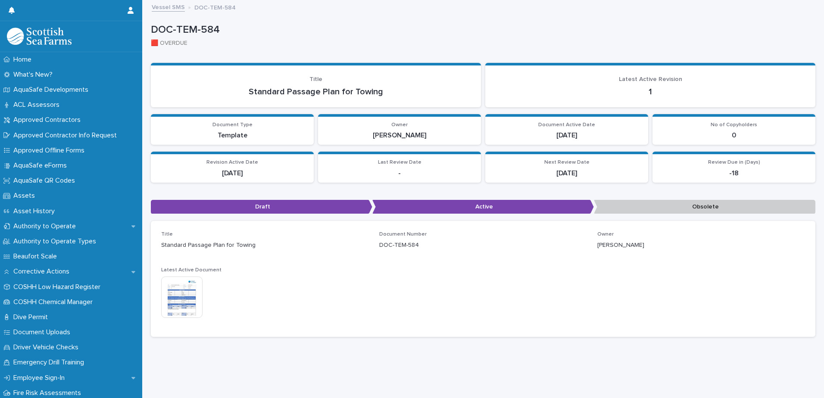
click at [187, 282] on img at bounding box center [181, 297] width 41 height 41
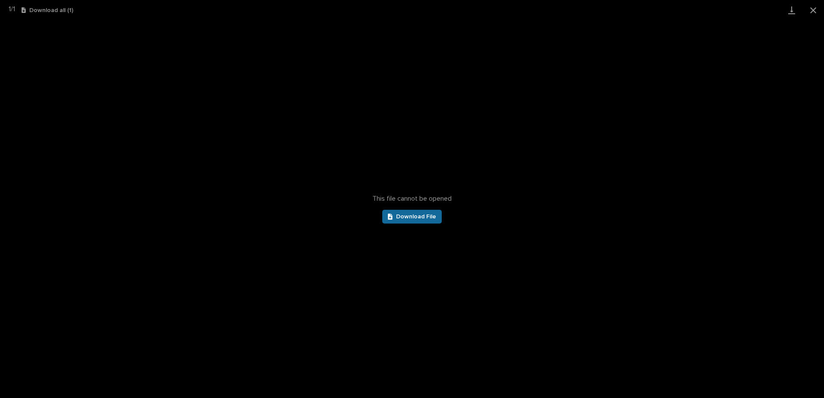
click at [433, 218] on span "Download File" at bounding box center [416, 217] width 40 height 6
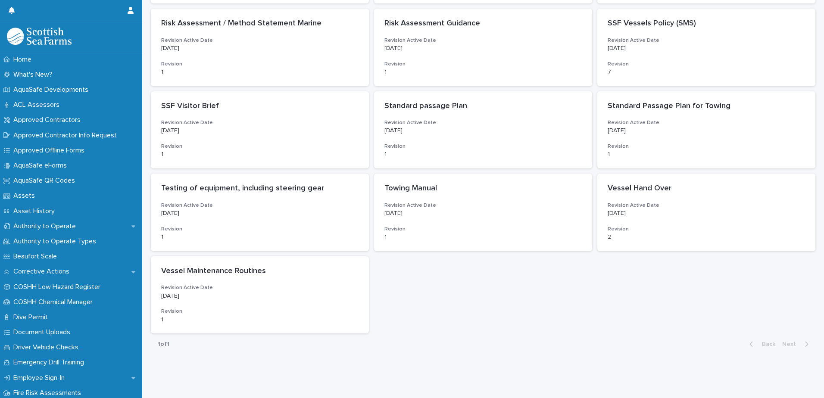
scroll to position [538, 0]
click at [37, 164] on p "AquaSafe eForms" at bounding box center [42, 166] width 64 height 8
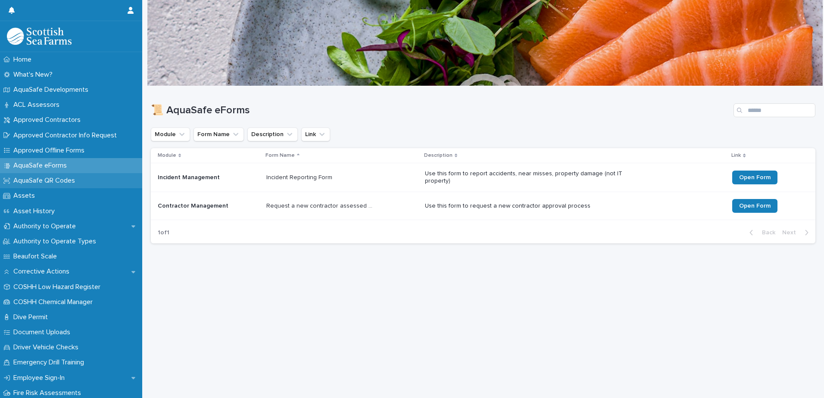
click at [45, 178] on p "AquaSafe QR Codes" at bounding box center [46, 181] width 72 height 8
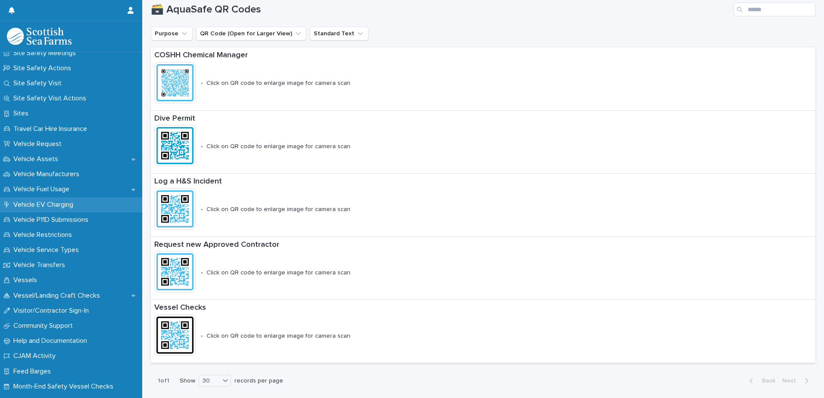
scroll to position [648, 0]
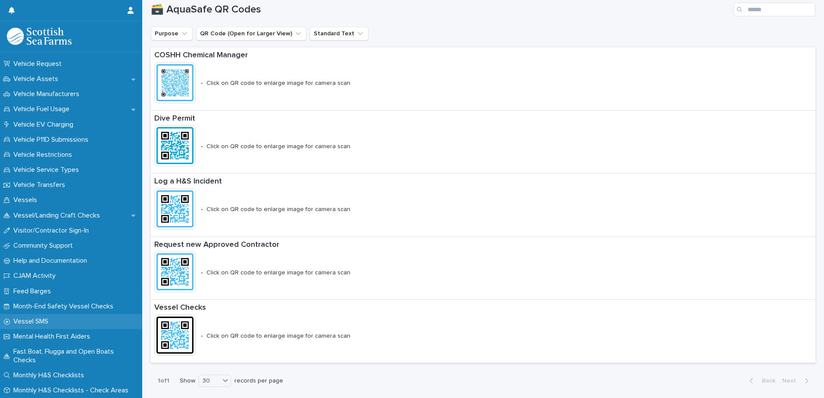
click at [62, 322] on div "Vessel SMS" at bounding box center [71, 321] width 142 height 15
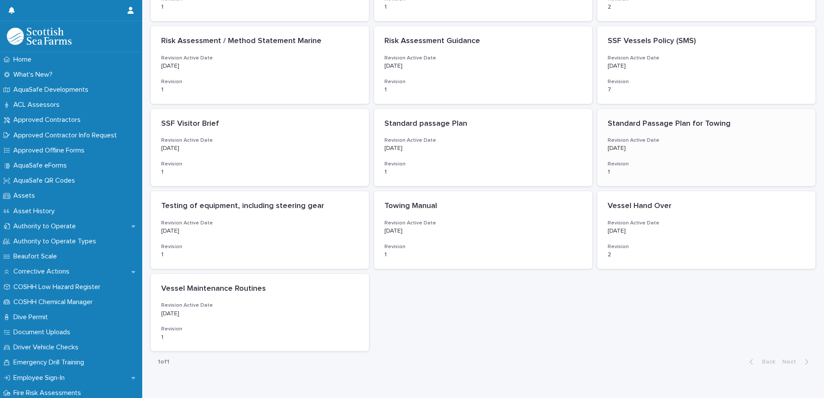
scroll to position [517, 0]
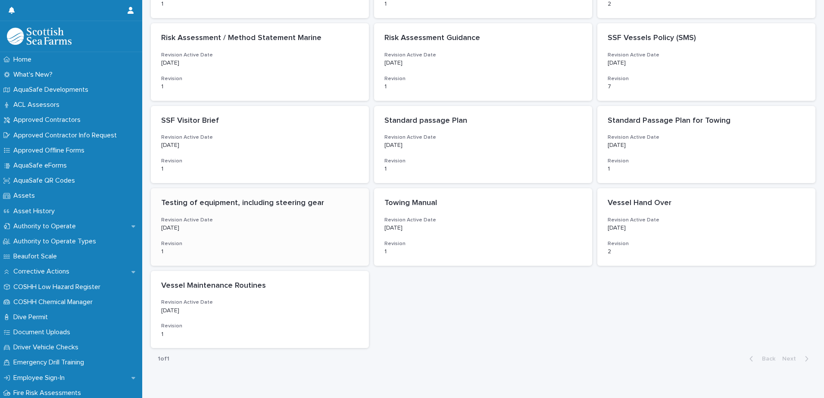
click at [231, 237] on div "Testing of equipment, including steering gear Revision Active Date 8/30/2024 Re…" at bounding box center [260, 227] width 218 height 78
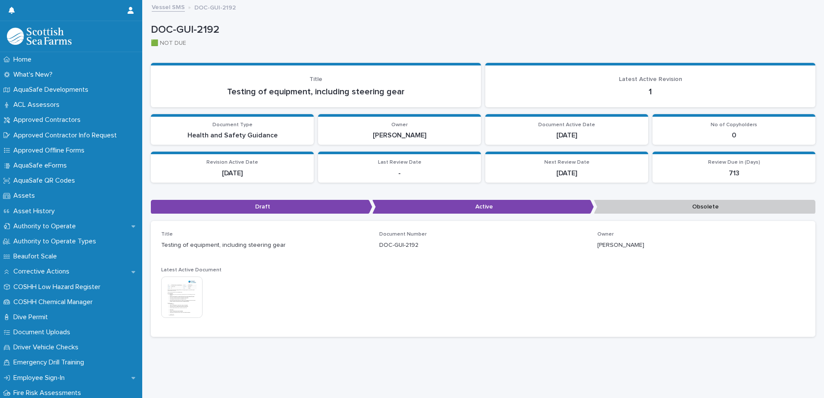
click at [196, 293] on img at bounding box center [181, 297] width 41 height 41
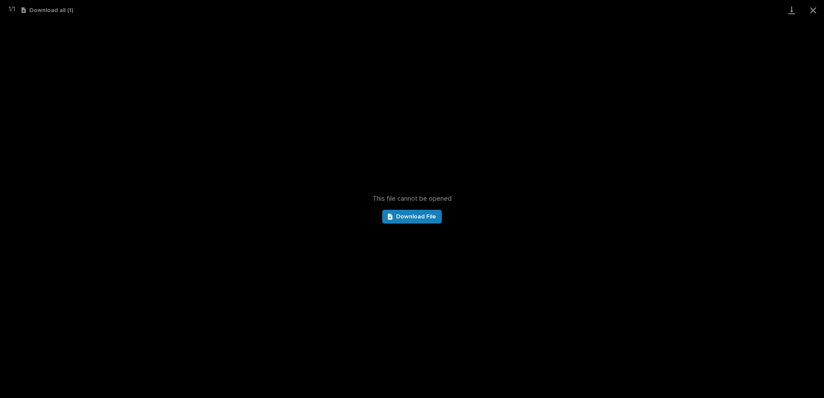
click at [412, 224] on div "This file cannot be opened Download File" at bounding box center [412, 209] width 824 height 378
click at [417, 219] on span "Download File" at bounding box center [416, 217] width 40 height 6
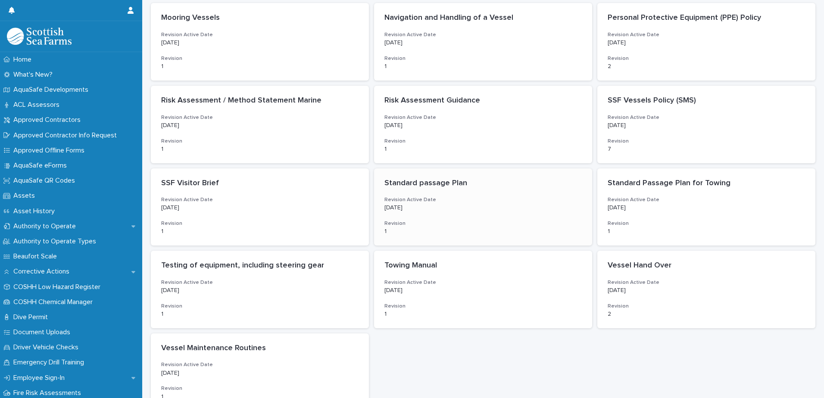
scroll to position [538, 0]
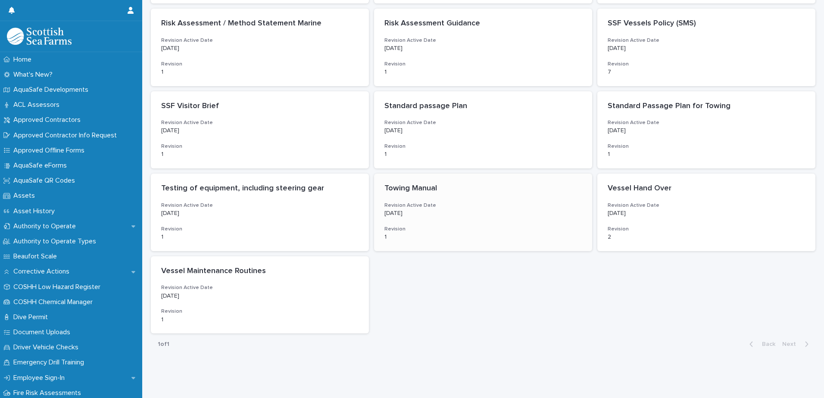
click at [493, 226] on h3 "Revision" at bounding box center [482, 229] width 197 height 7
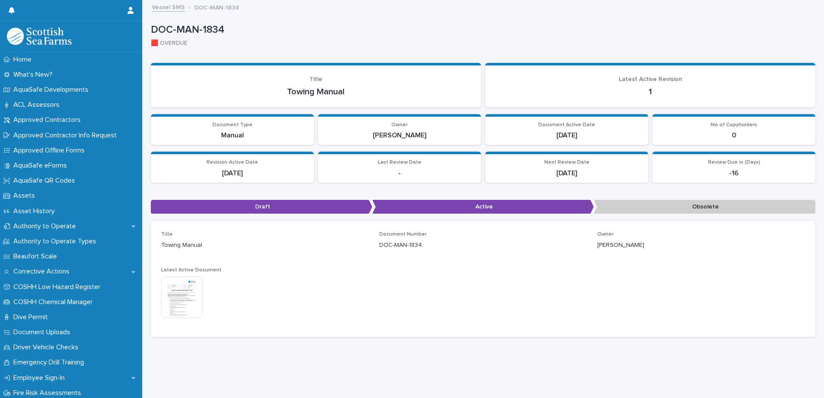
click at [195, 298] on img at bounding box center [181, 297] width 41 height 41
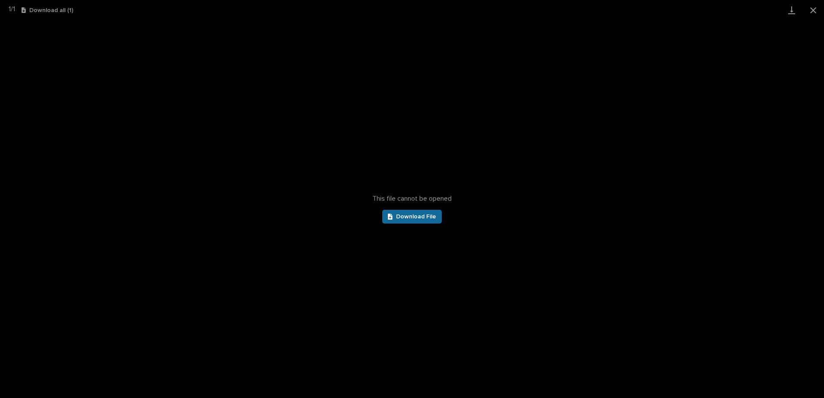
click at [417, 218] on span "Download File" at bounding box center [416, 217] width 40 height 6
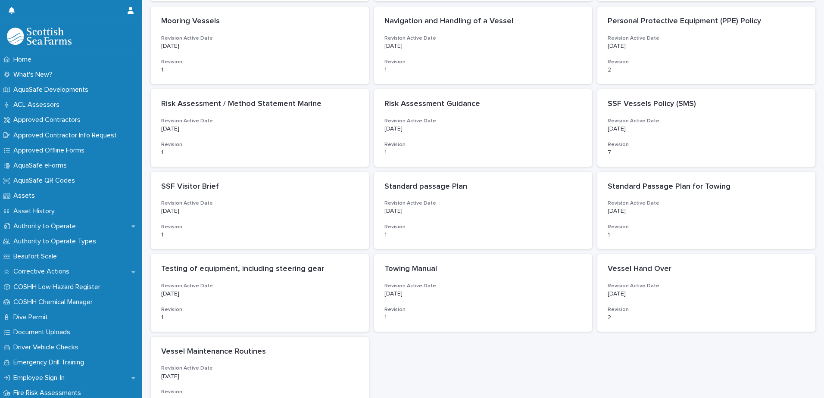
scroll to position [538, 0]
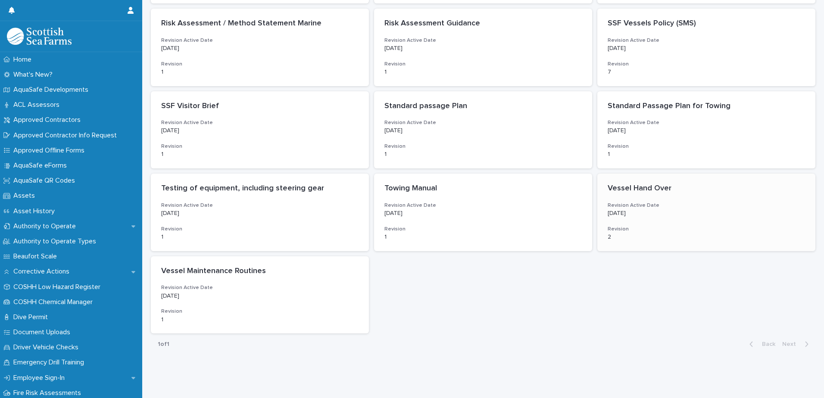
click at [691, 210] on p "6/11/2025" at bounding box center [706, 213] width 197 height 7
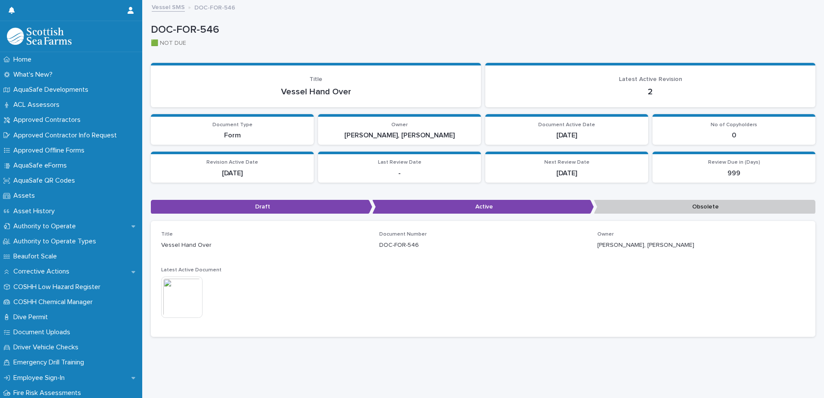
click at [195, 301] on img at bounding box center [181, 297] width 41 height 41
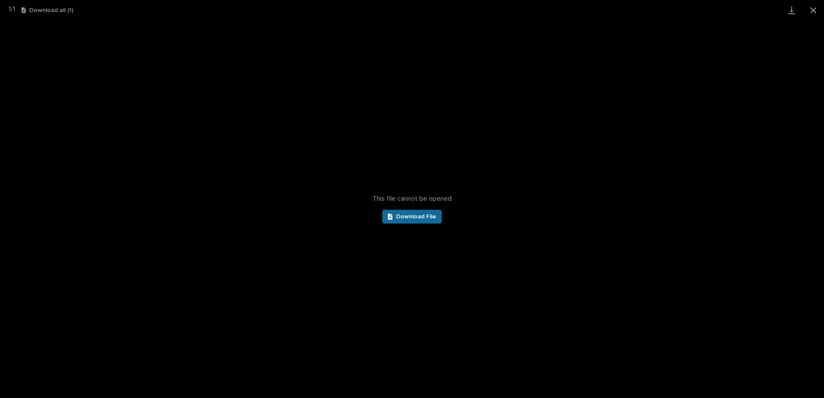
click at [409, 216] on span "Download File" at bounding box center [416, 217] width 40 height 6
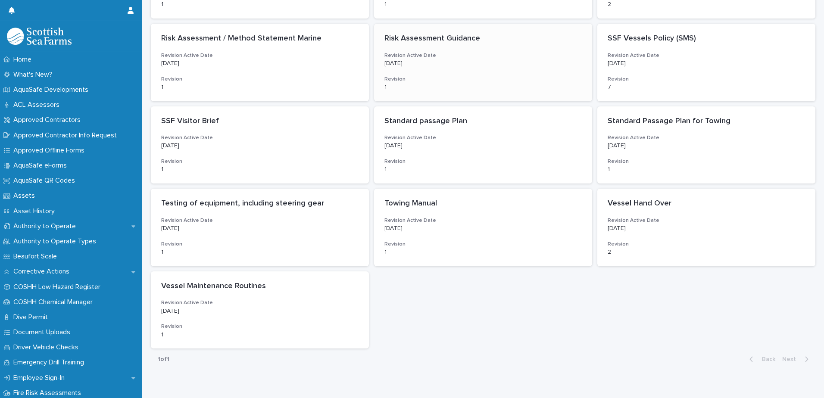
scroll to position [517, 0]
click at [340, 294] on div "Vessel Maintenance Routines Revision Active Date 8/27/2024 Revision 1" at bounding box center [260, 310] width 218 height 78
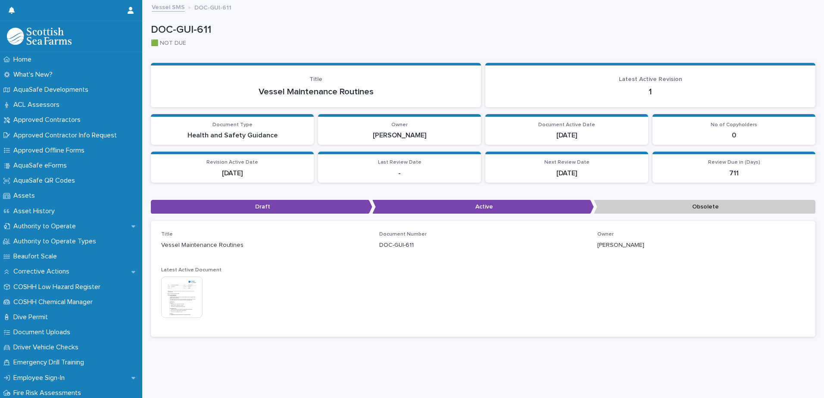
click at [186, 298] on img at bounding box center [181, 297] width 41 height 41
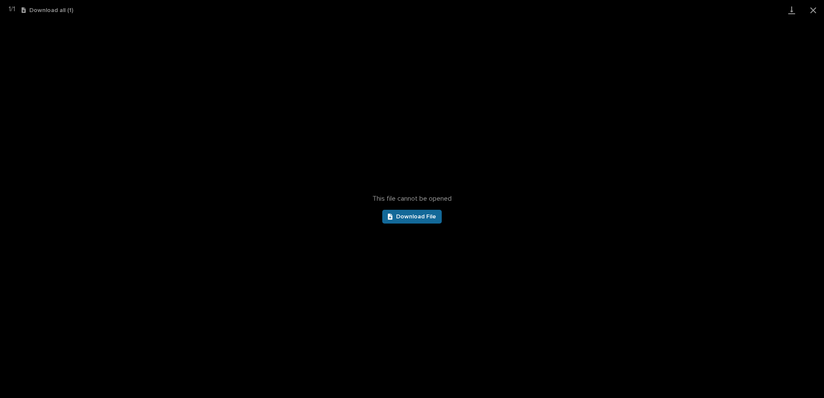
click at [429, 219] on span "Download File" at bounding box center [416, 217] width 40 height 6
